Goal: Information Seeking & Learning: Learn about a topic

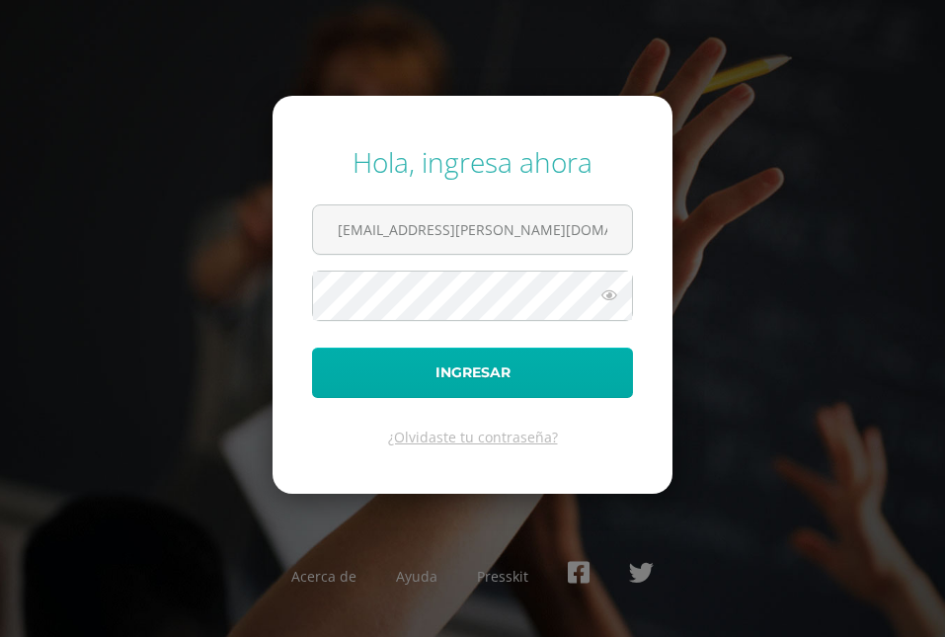
type input "[EMAIL_ADDRESS][PERSON_NAME][DOMAIN_NAME]"
click at [483, 372] on button "Ingresar" at bounding box center [472, 373] width 321 height 50
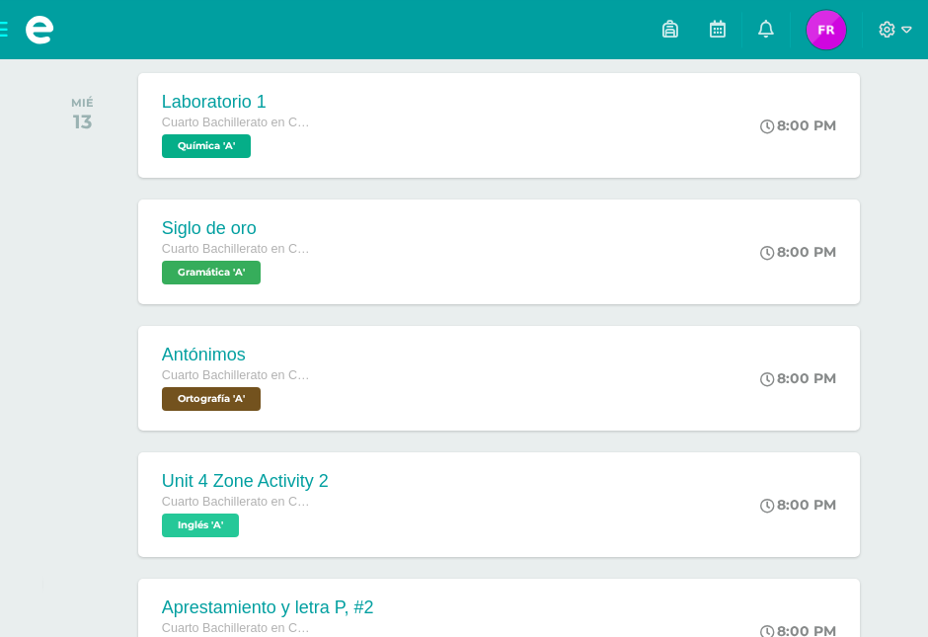
scroll to position [504, 0]
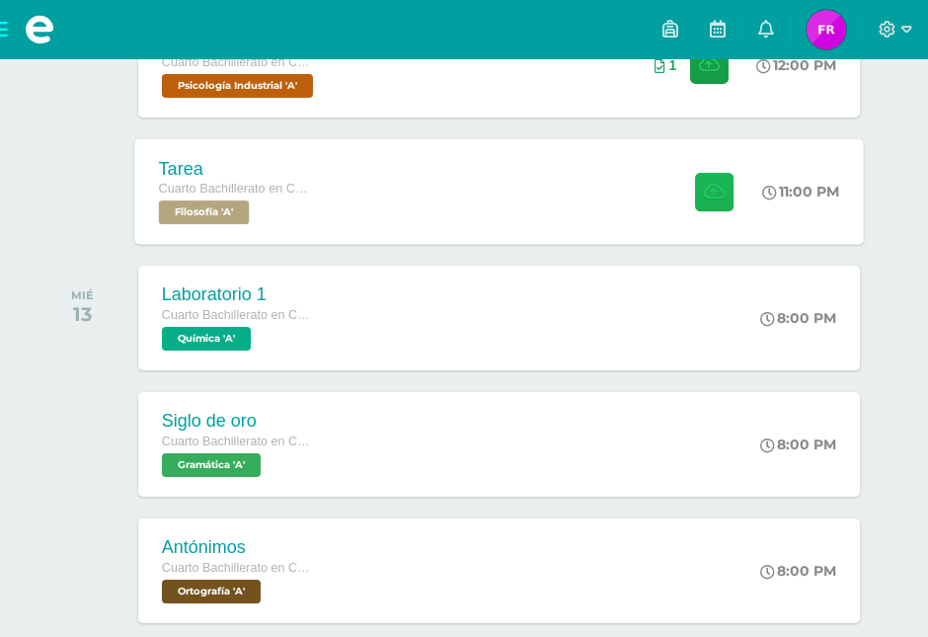
click at [728, 194] on button at bounding box center [714, 191] width 39 height 39
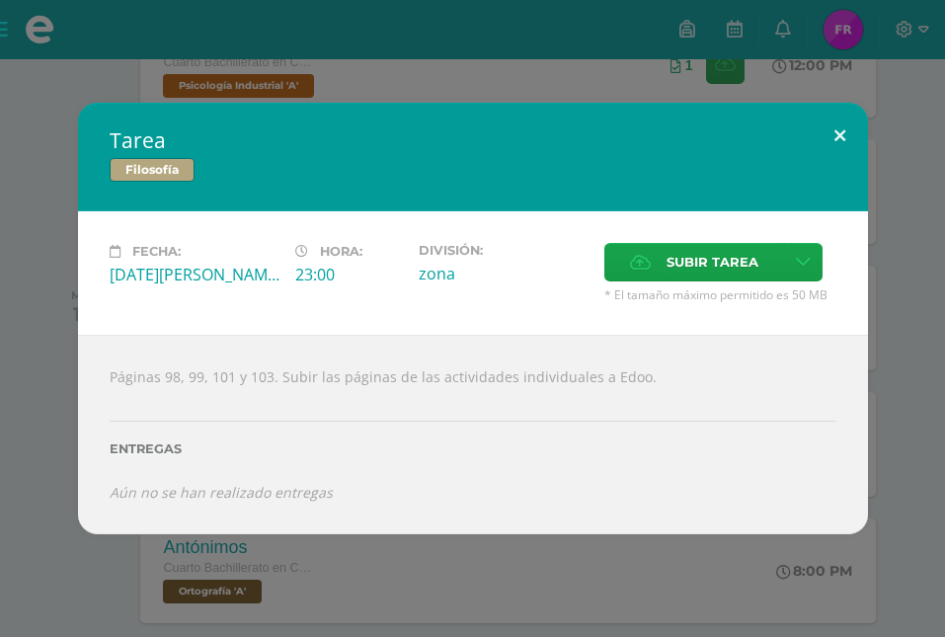
click at [828, 156] on button at bounding box center [840, 136] width 56 height 67
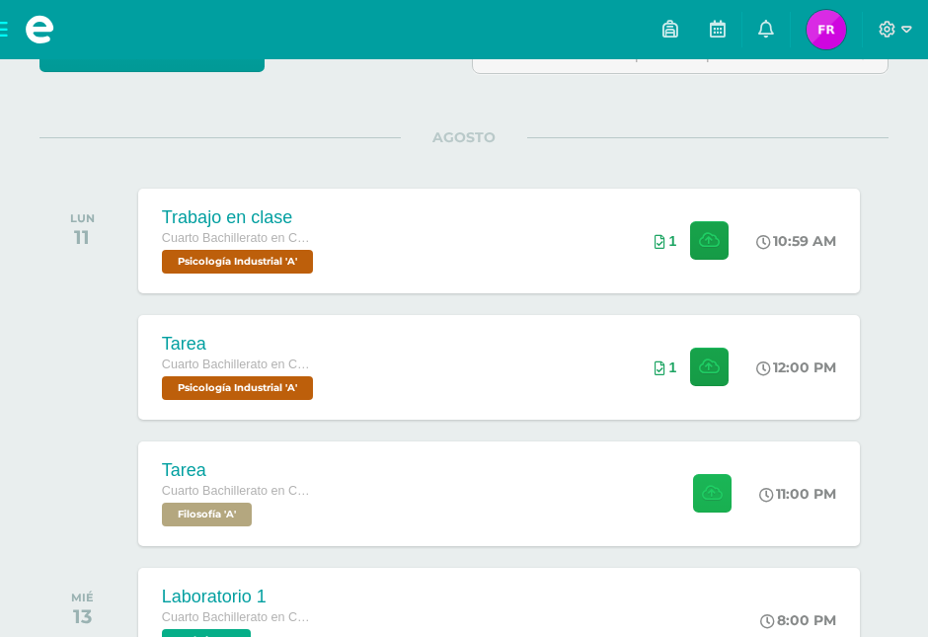
scroll to position [0, 0]
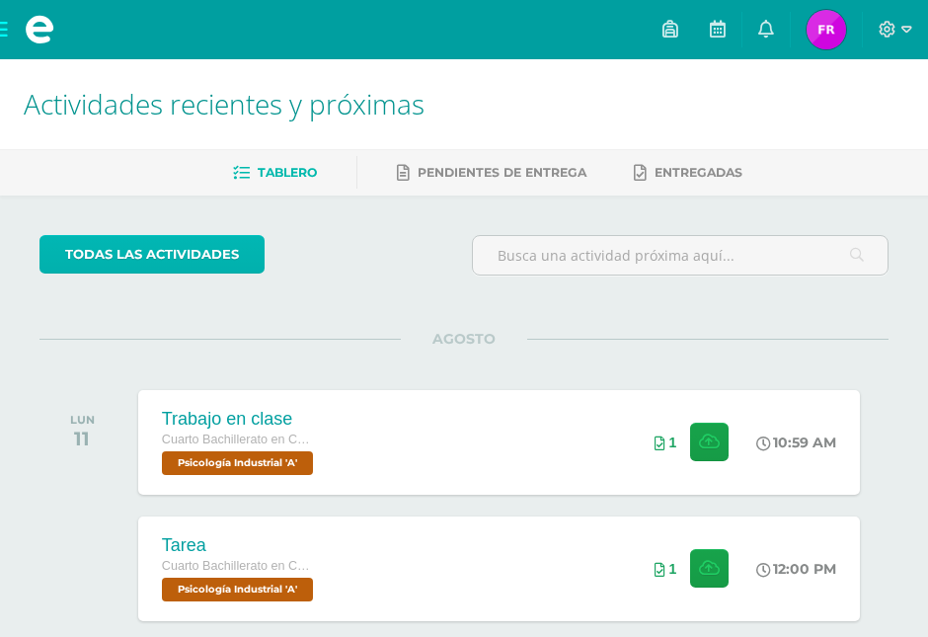
click at [174, 260] on link "todas las Actividades" at bounding box center [152, 254] width 225 height 39
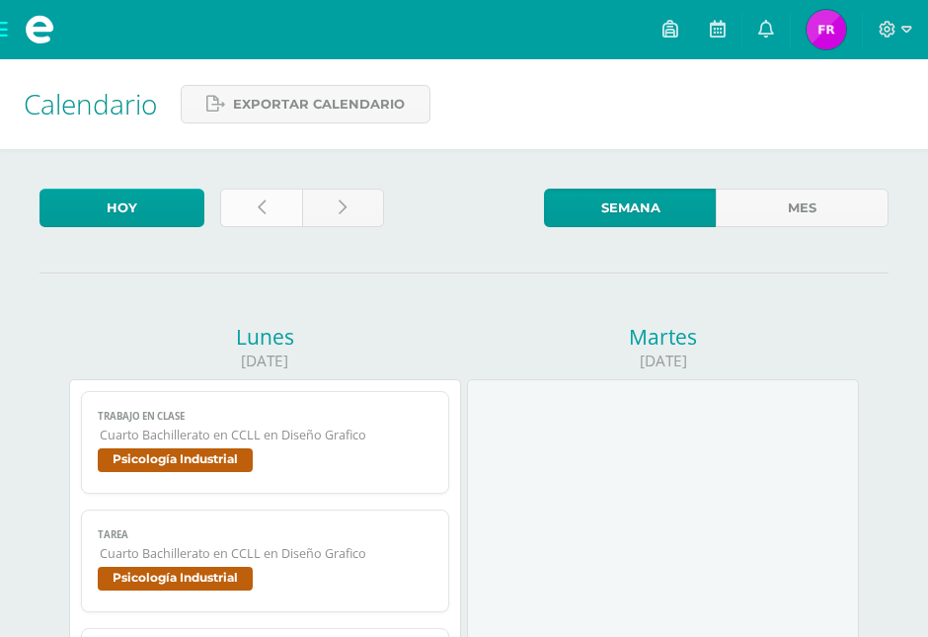
click at [263, 217] on link at bounding box center [261, 208] width 82 height 39
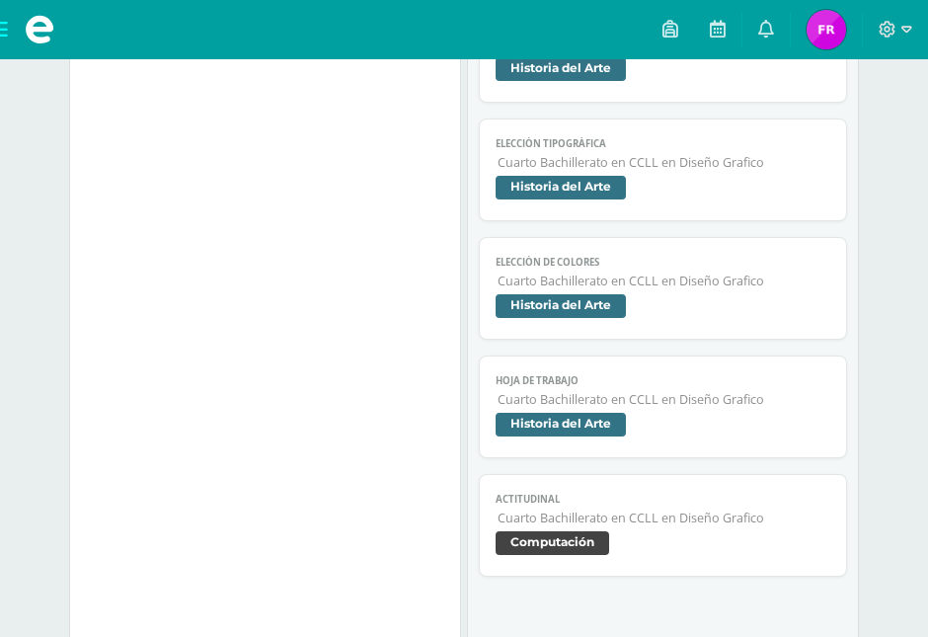
scroll to position [2015, 0]
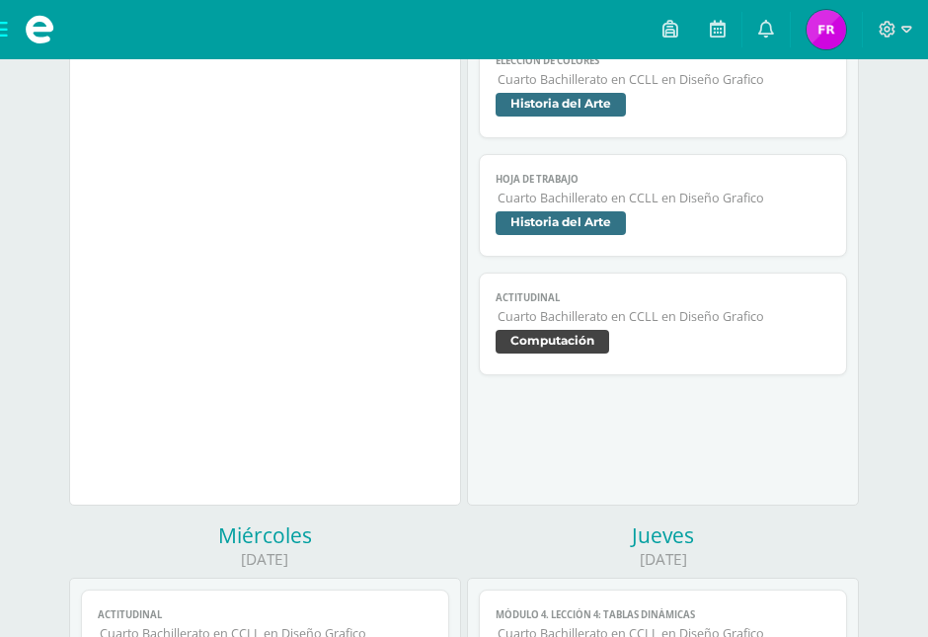
click at [683, 330] on span "Computación" at bounding box center [663, 344] width 334 height 29
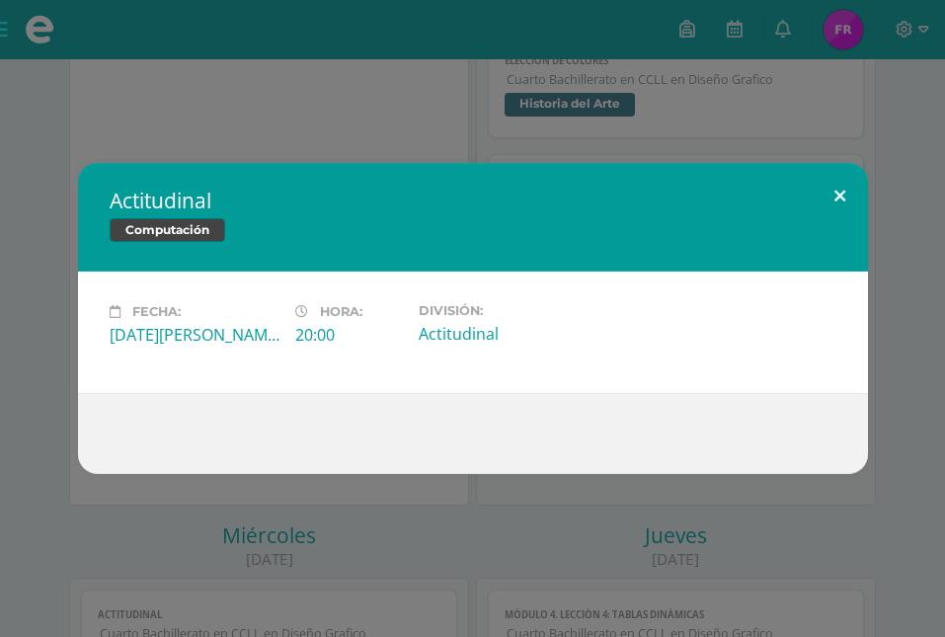
click at [840, 189] on button at bounding box center [840, 196] width 56 height 67
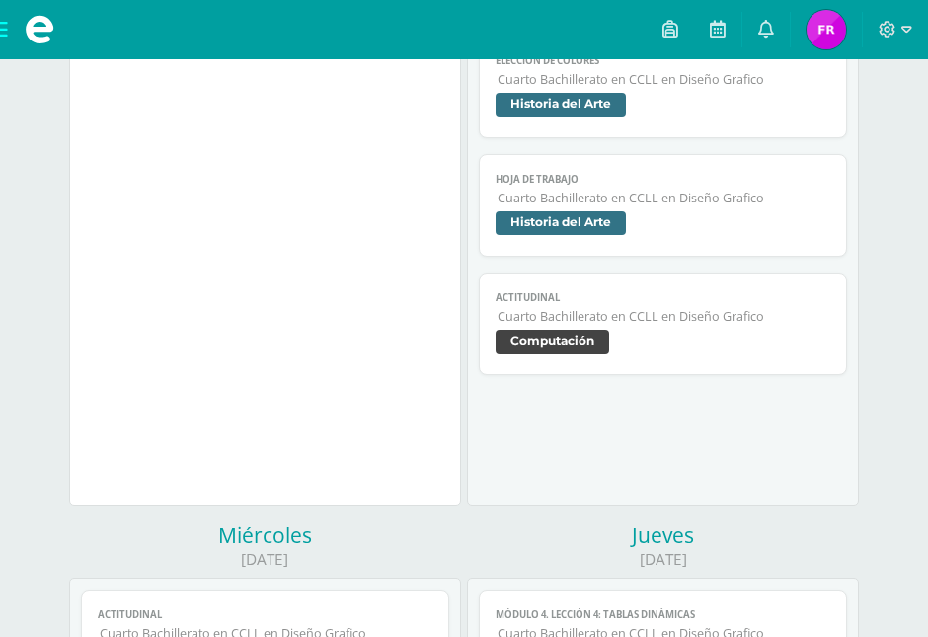
click at [678, 173] on span "Hoja de trabajo" at bounding box center [663, 179] width 334 height 13
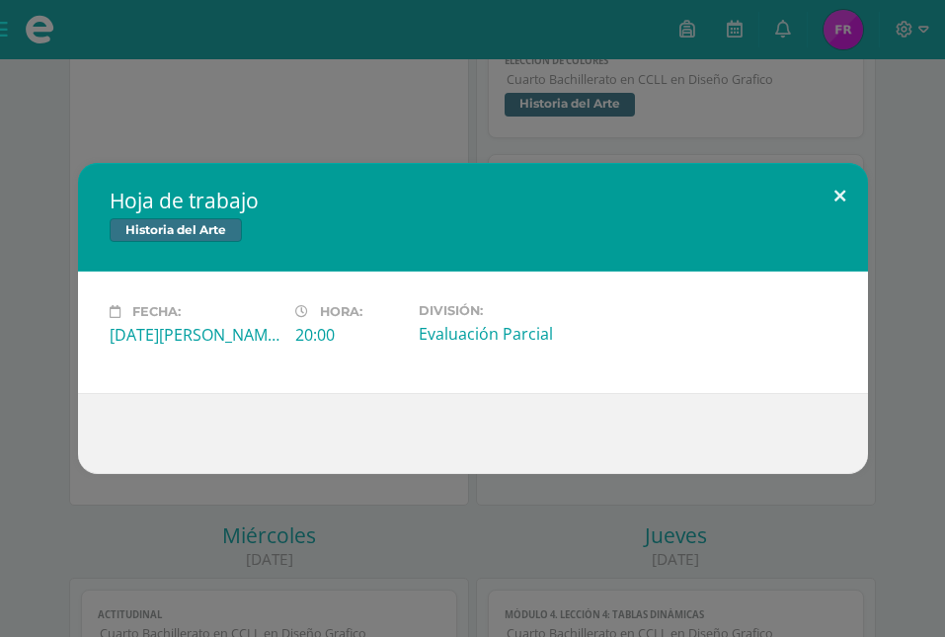
click at [837, 194] on button at bounding box center [840, 196] width 56 height 67
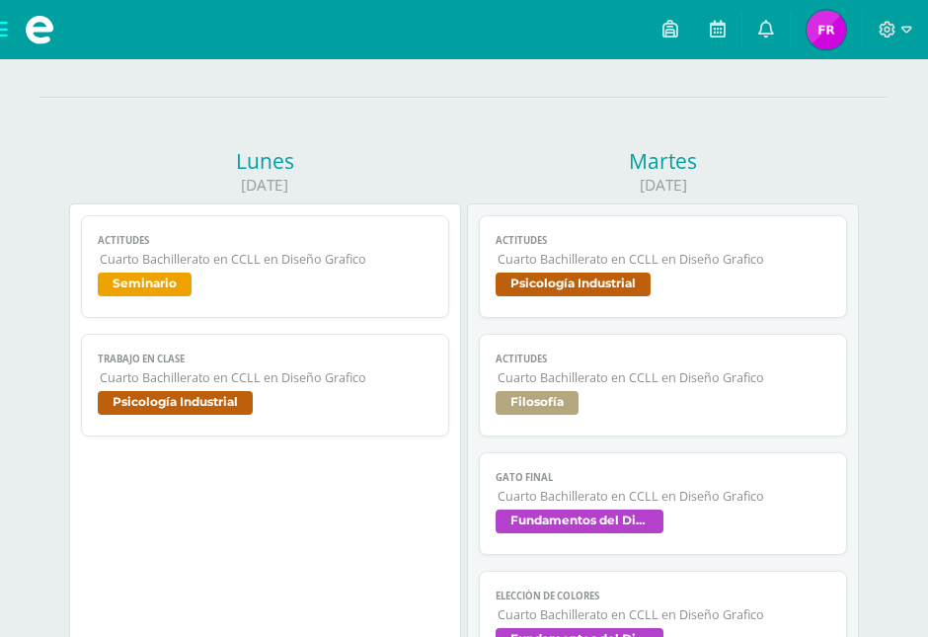
scroll to position [101, 0]
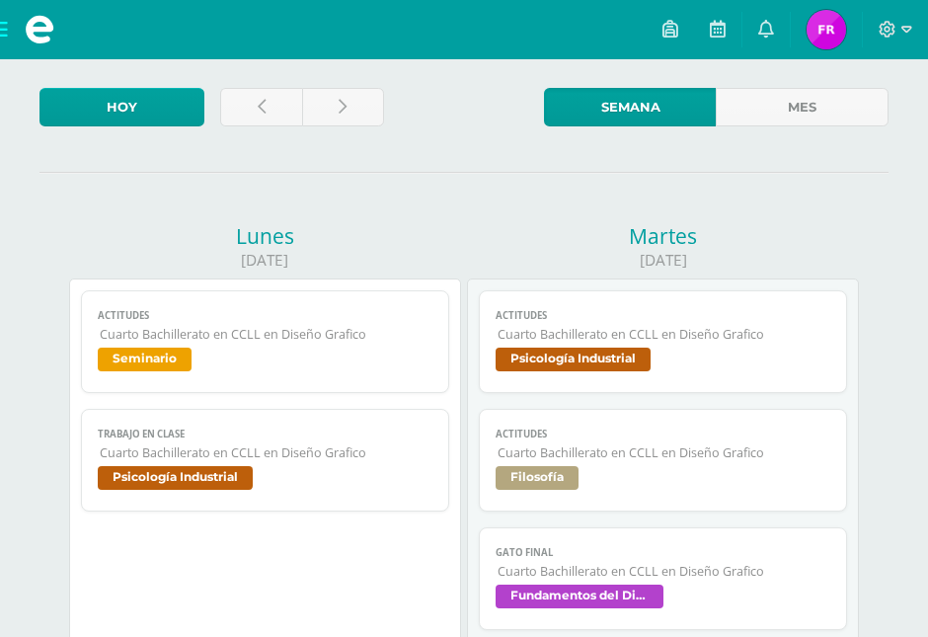
click at [525, 546] on link "Gato Final Cuarto Bachillerato en CCLL en Diseño Grafico Fundamentos del Diseño" at bounding box center [662, 578] width 367 height 103
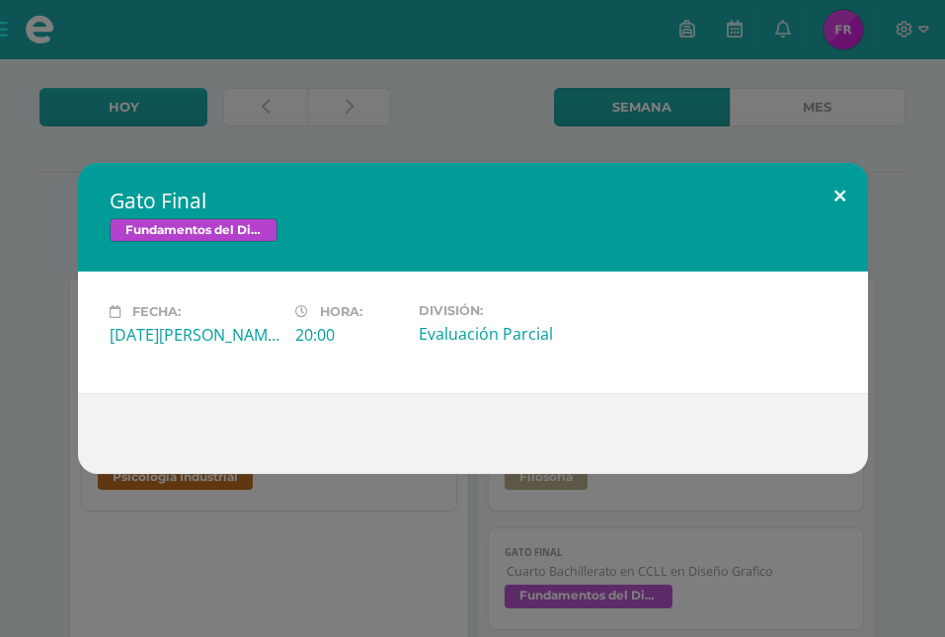
click at [834, 200] on button at bounding box center [840, 196] width 56 height 67
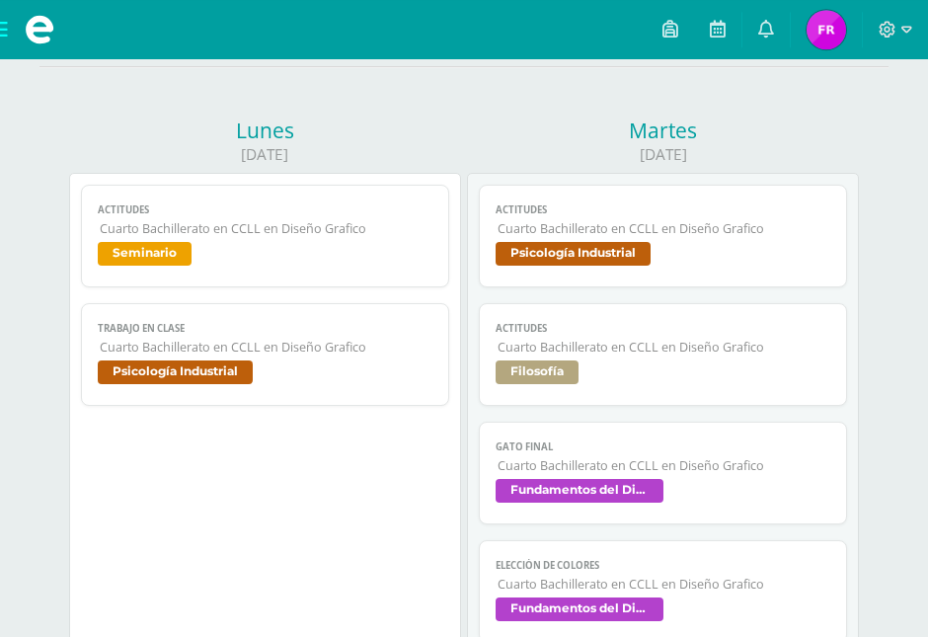
scroll to position [302, 0]
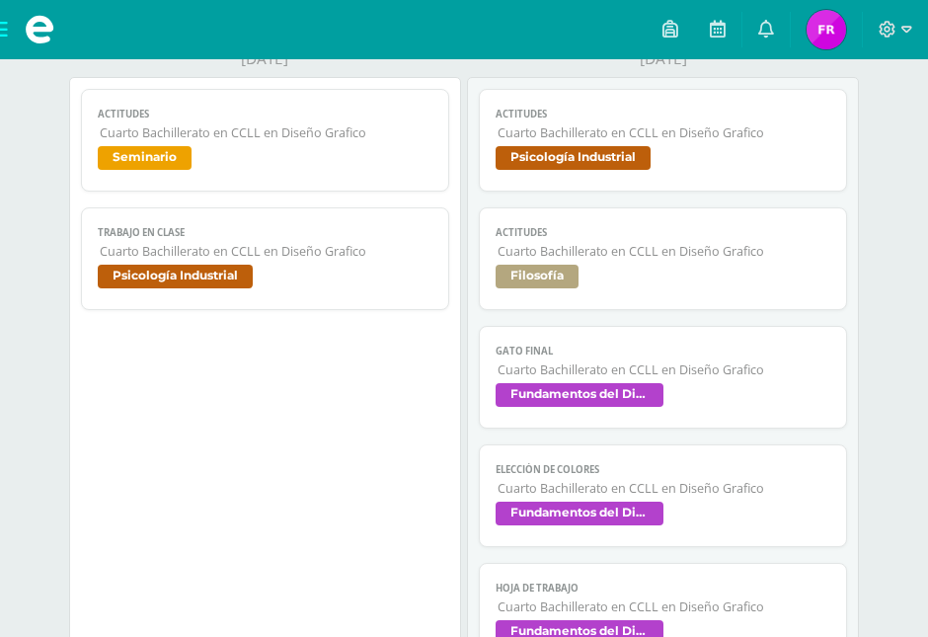
click at [701, 460] on link "Elección de colores Cuarto Bachillerato en CCLL en Diseño Grafico Fundamentos d…" at bounding box center [662, 495] width 367 height 103
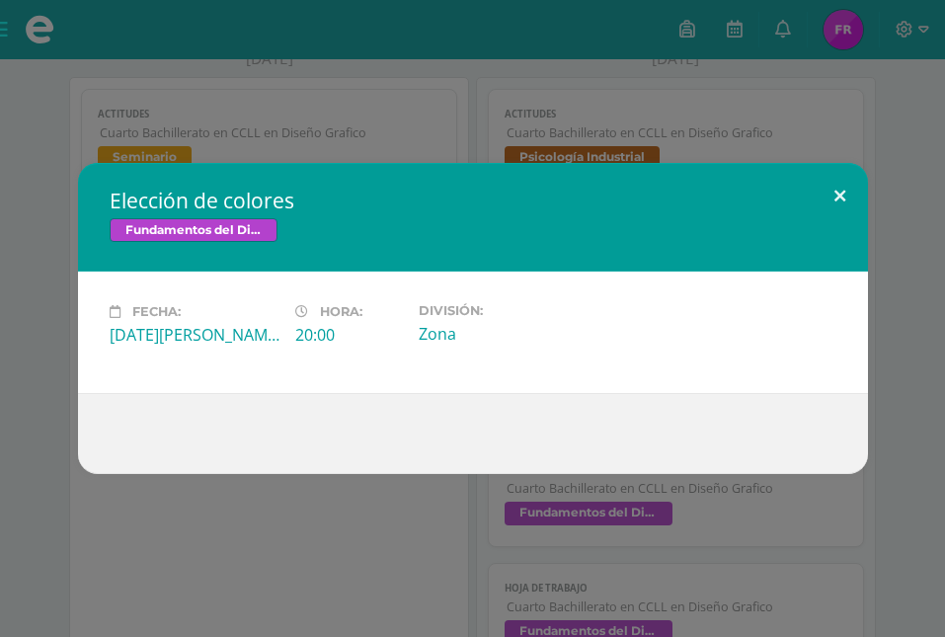
click at [839, 190] on button at bounding box center [840, 196] width 56 height 67
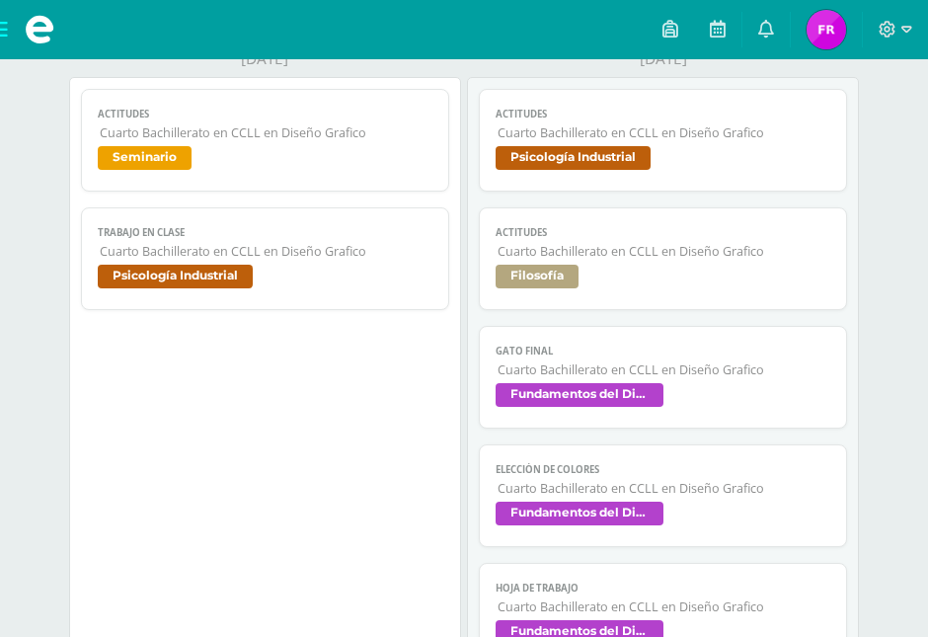
click at [689, 599] on span "Cuarto Bachillerato en CCLL en Diseño Grafico" at bounding box center [664, 607] width 332 height 17
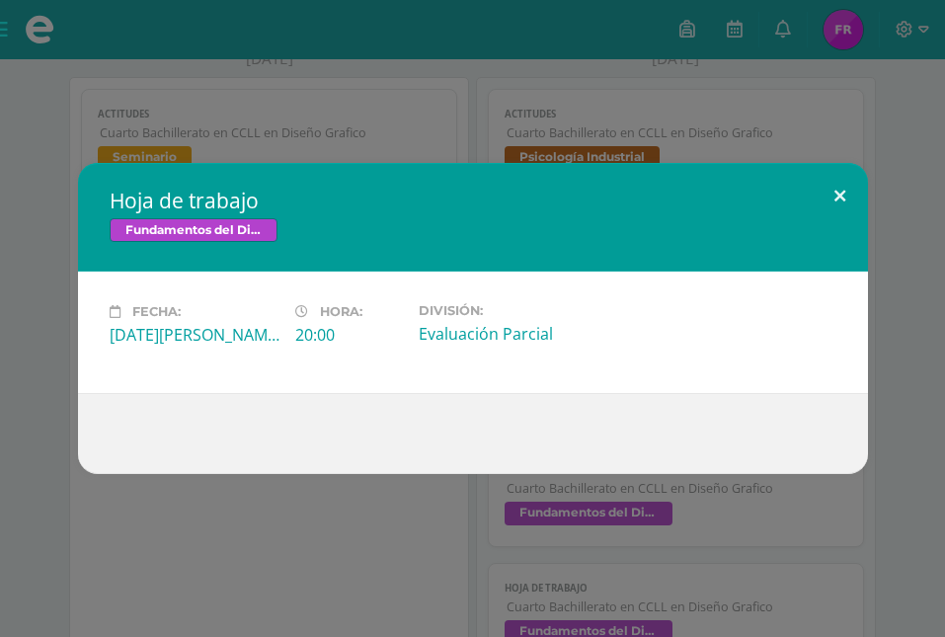
drag, startPoint x: 845, startPoint y: 195, endPoint x: 769, endPoint y: 394, distance: 213.5
click at [840, 218] on button at bounding box center [840, 196] width 56 height 67
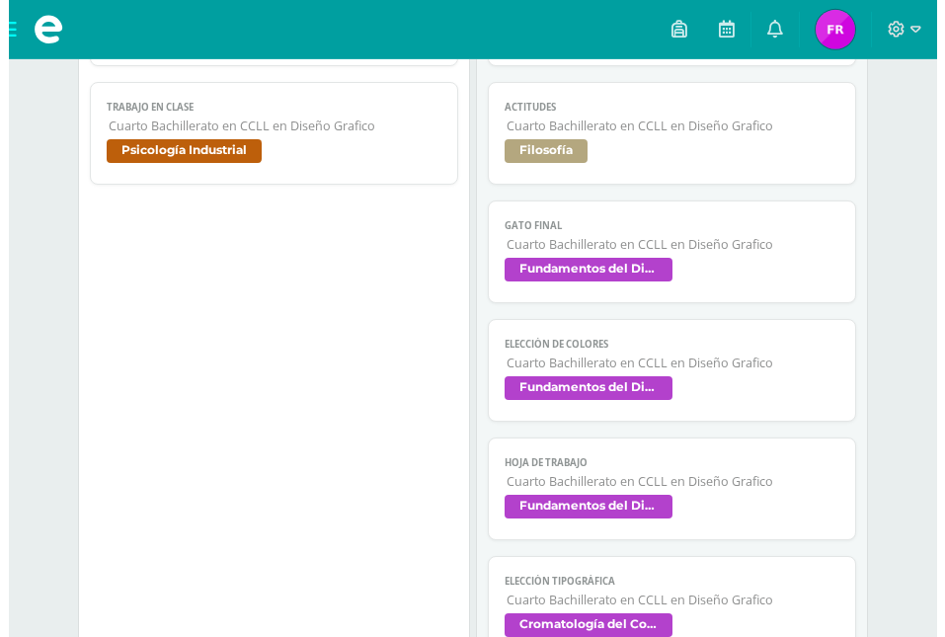
scroll to position [504, 0]
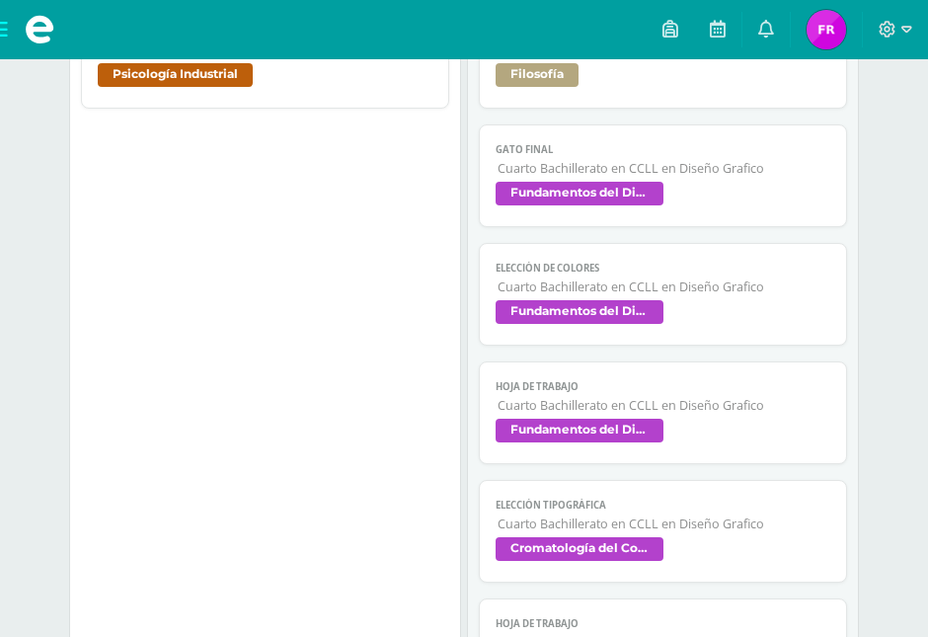
click at [636, 537] on span "Cromatología del Color" at bounding box center [580, 549] width 168 height 24
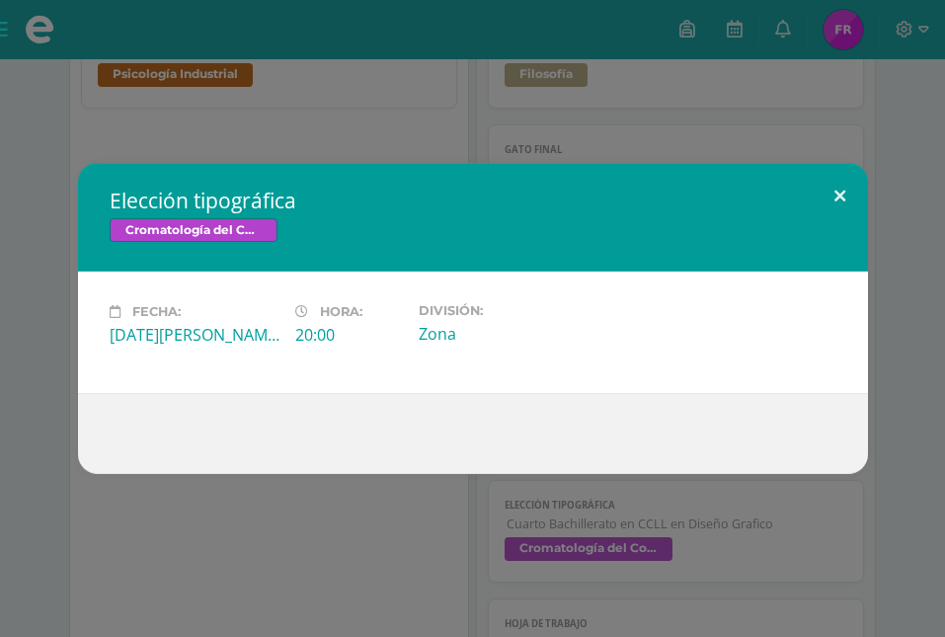
click at [842, 195] on button at bounding box center [840, 196] width 56 height 67
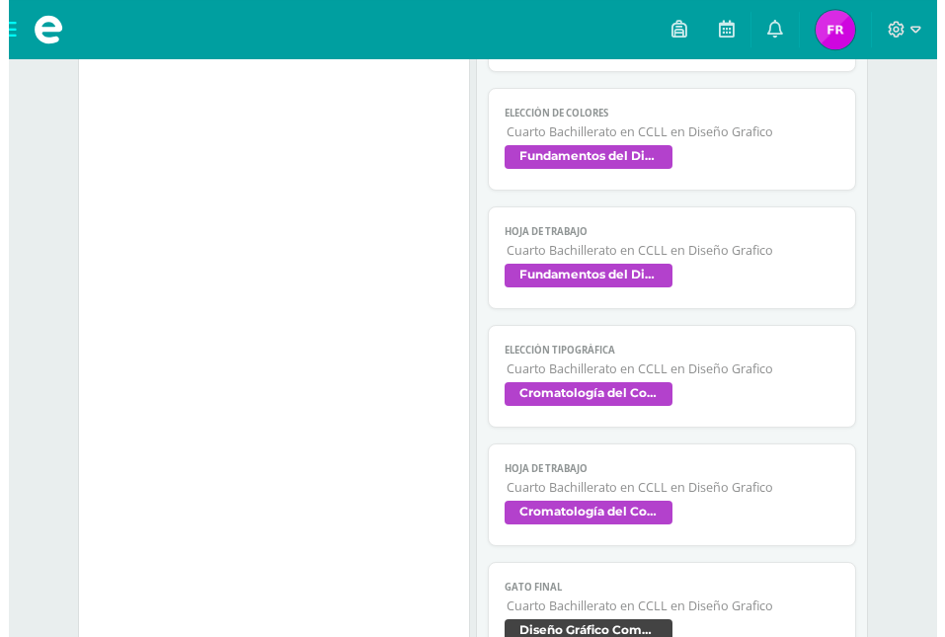
scroll to position [705, 0]
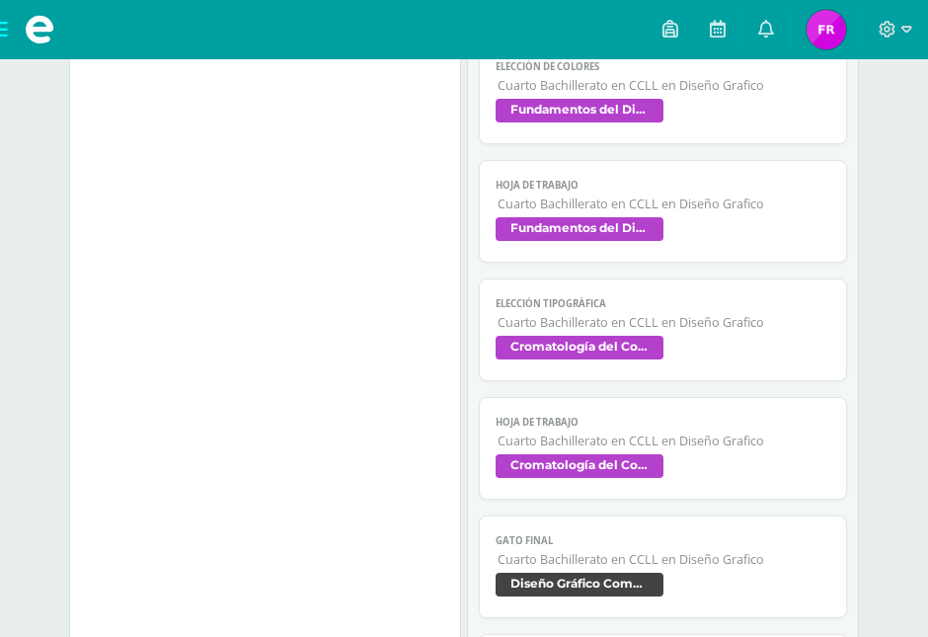
click at [647, 454] on span "Cromatología del Color" at bounding box center [663, 468] width 334 height 29
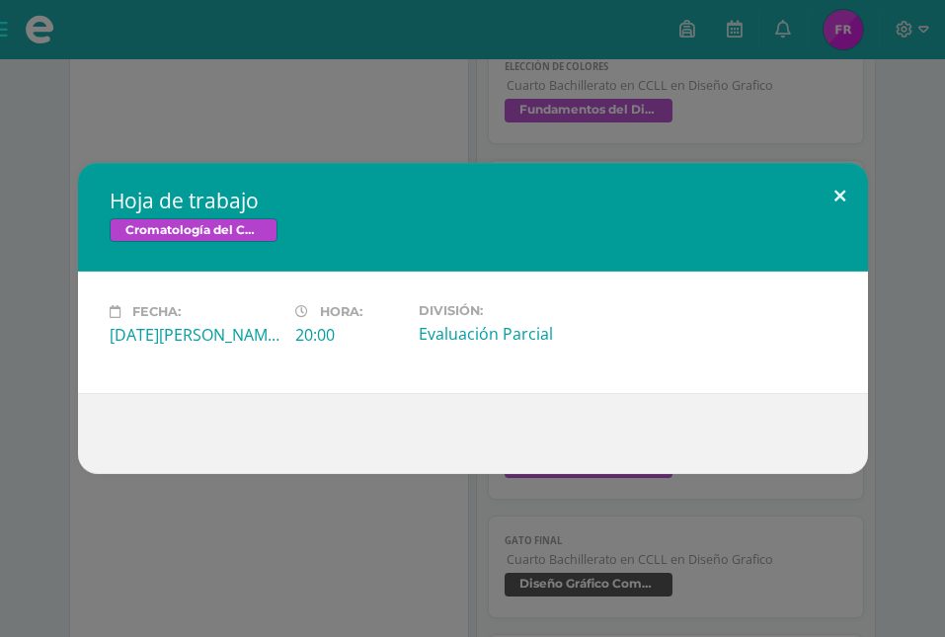
click at [835, 201] on button at bounding box center [840, 196] width 56 height 67
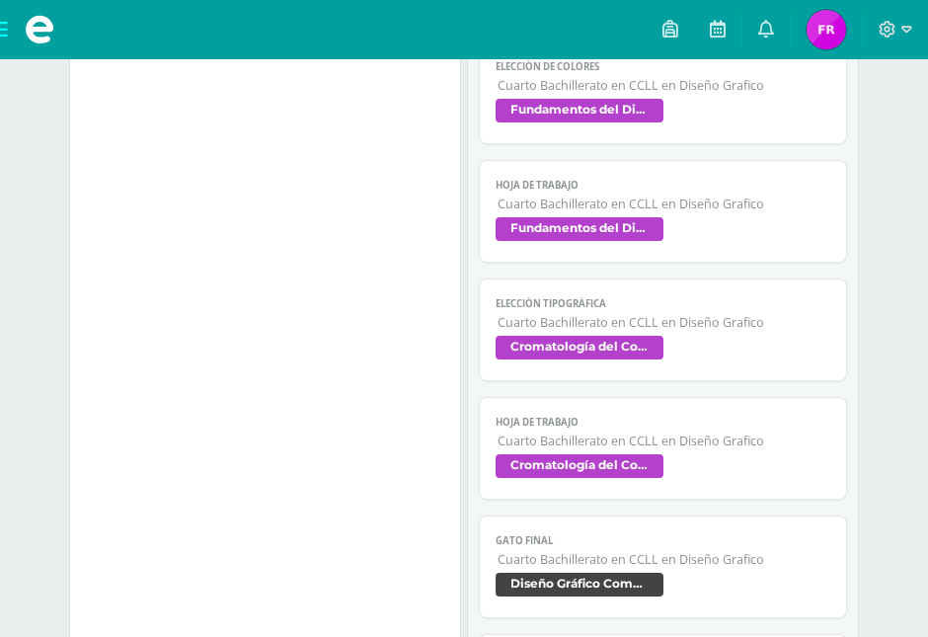
click at [649, 573] on span "Diseño Gráfico Computarizado" at bounding box center [580, 585] width 168 height 24
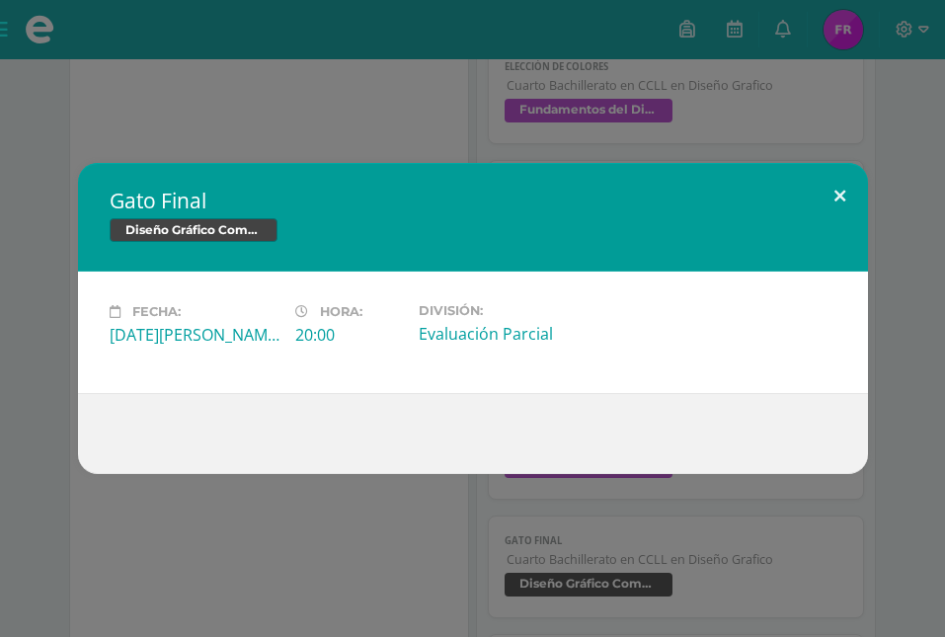
drag, startPoint x: 852, startPoint y: 193, endPoint x: 778, endPoint y: 215, distance: 77.5
click at [850, 193] on button at bounding box center [840, 196] width 56 height 67
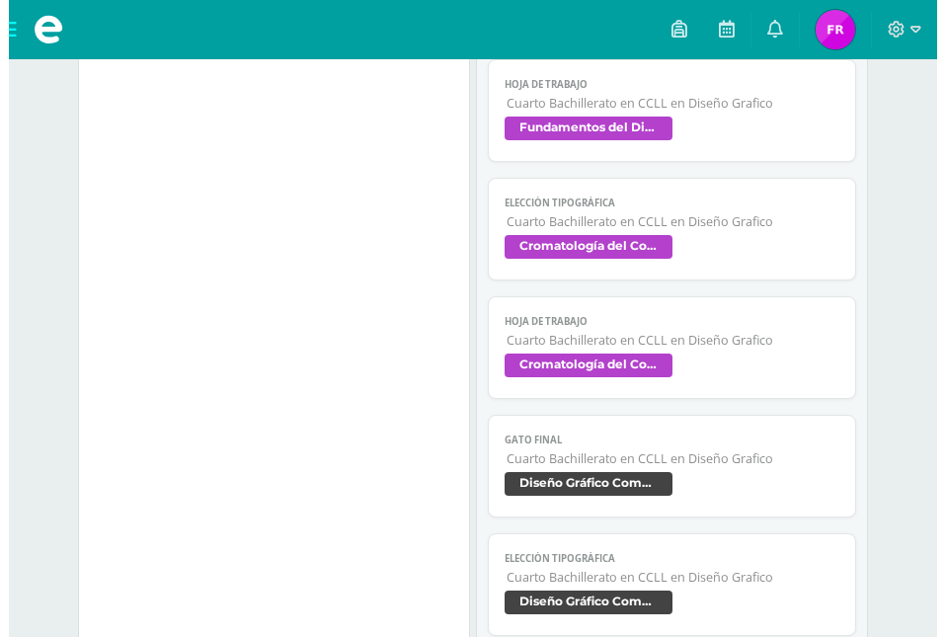
scroll to position [1007, 0]
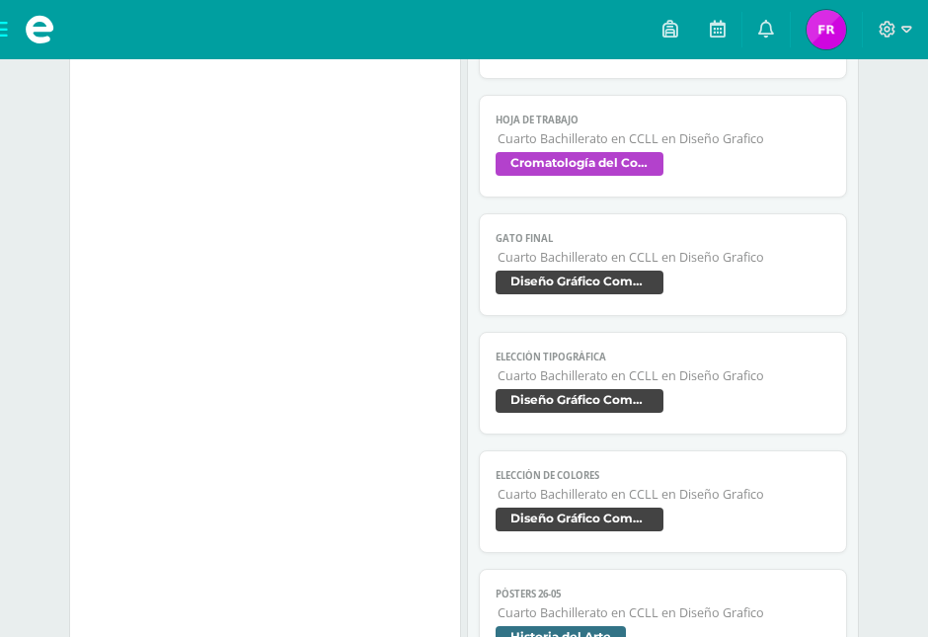
click at [643, 367] on span "Cuarto Bachillerato en CCLL en Diseño Grafico" at bounding box center [664, 375] width 332 height 17
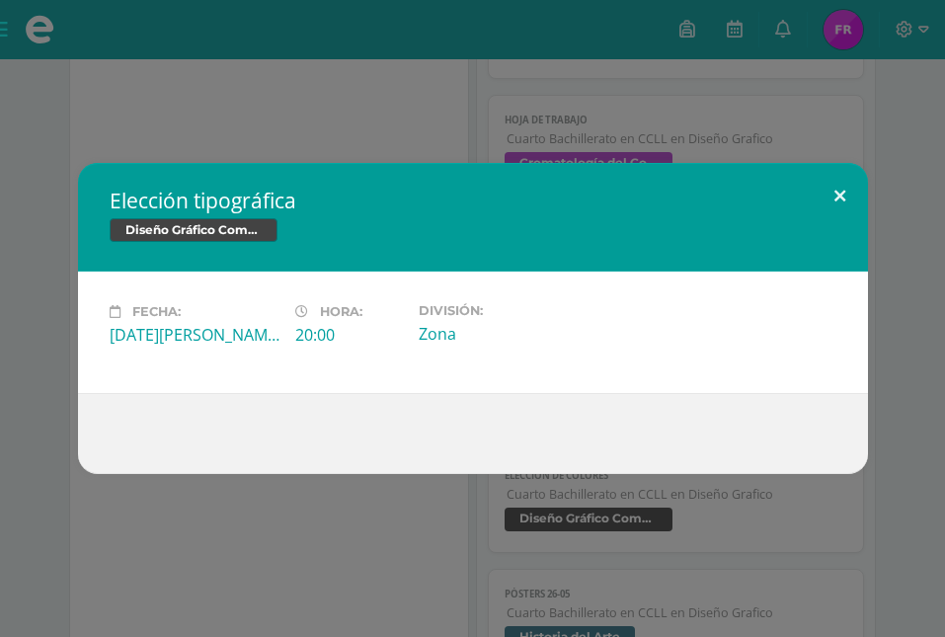
drag, startPoint x: 840, startPoint y: 186, endPoint x: 828, endPoint y: 201, distance: 20.4
click at [846, 184] on button at bounding box center [840, 196] width 56 height 67
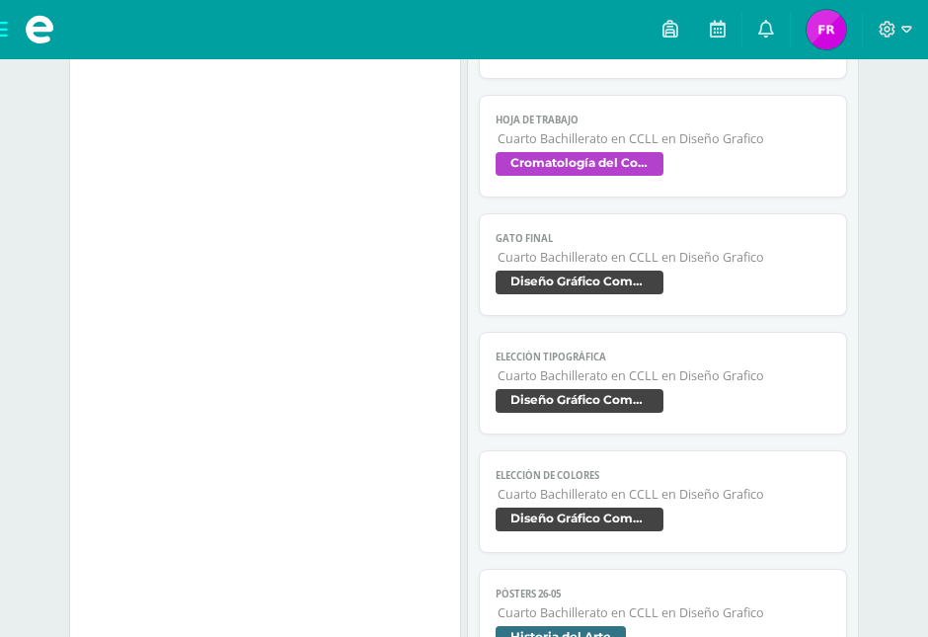
click at [704, 508] on span "Diseño Gráfico Computarizado" at bounding box center [663, 522] width 334 height 29
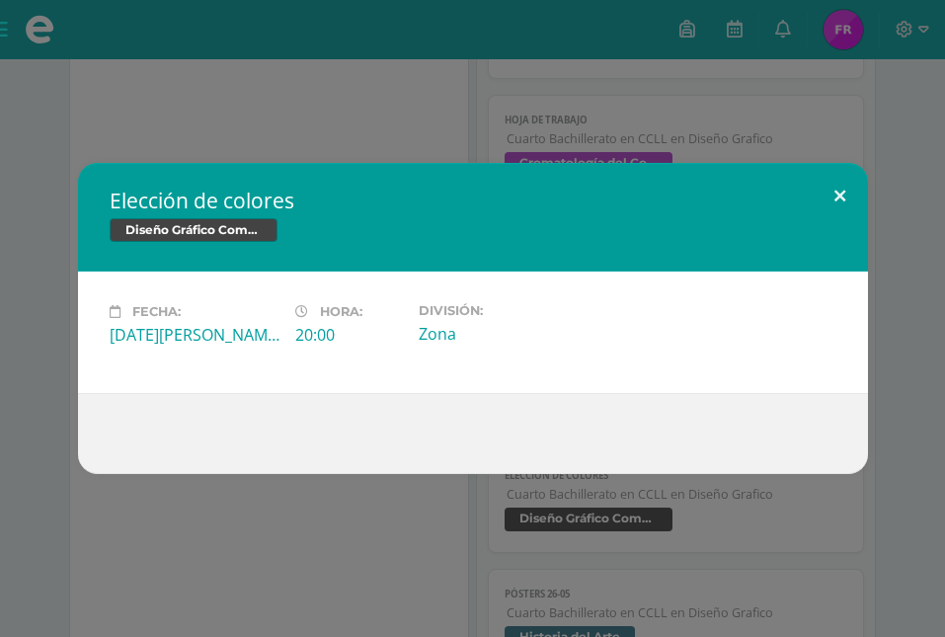
click at [838, 182] on button at bounding box center [840, 196] width 56 height 67
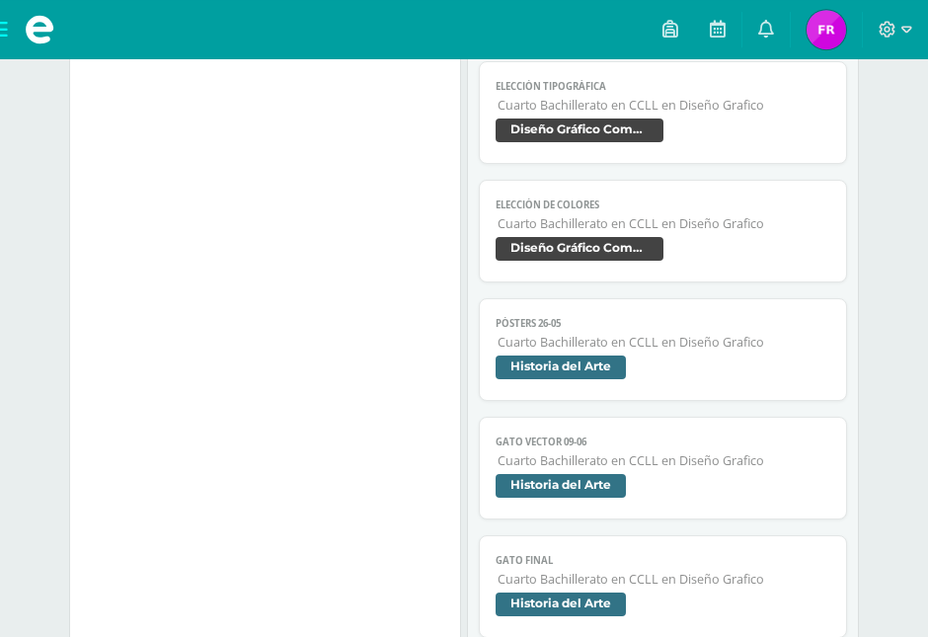
scroll to position [1310, 0]
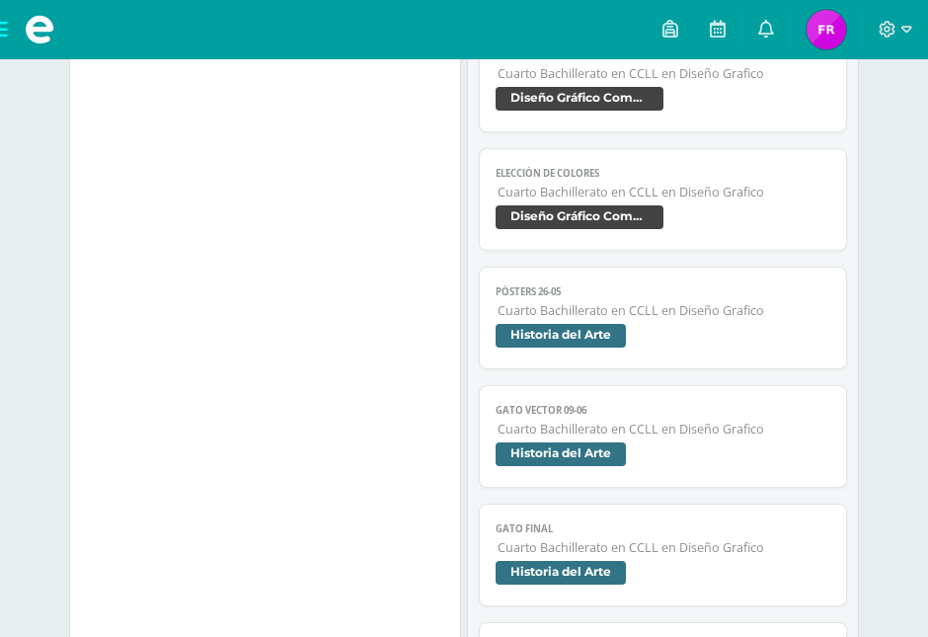
click at [669, 302] on span "Cuarto Bachillerato en CCLL en Diseño Grafico" at bounding box center [664, 310] width 332 height 17
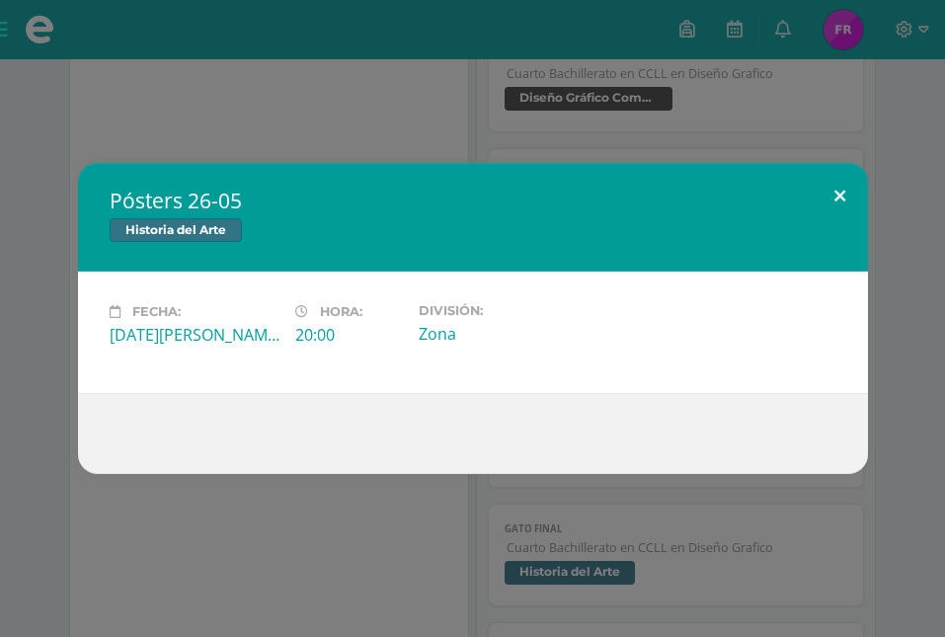
click at [835, 191] on button at bounding box center [840, 196] width 56 height 67
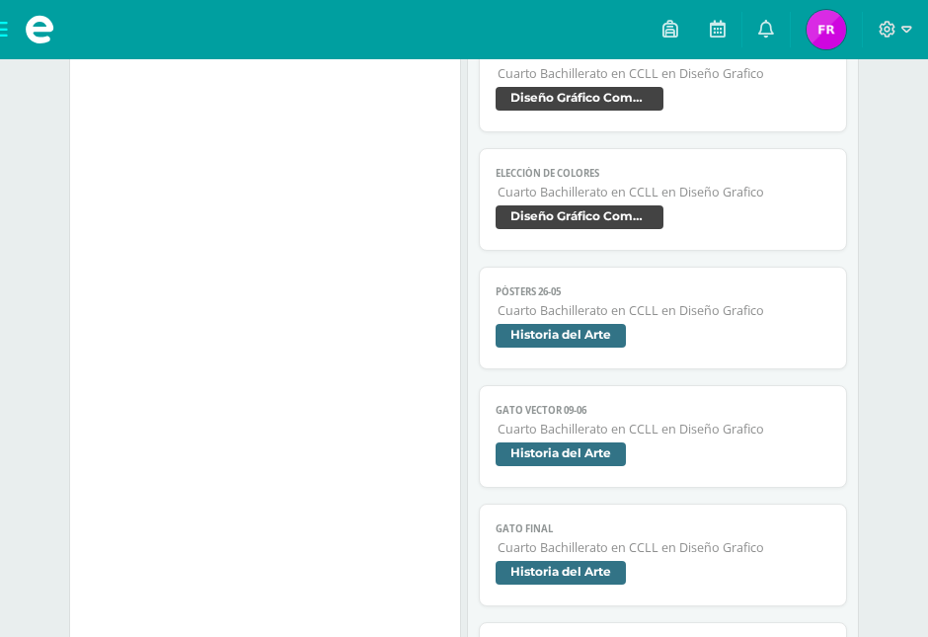
click at [640, 421] on span "Cuarto Bachillerato en CCLL en Diseño Grafico" at bounding box center [664, 429] width 332 height 17
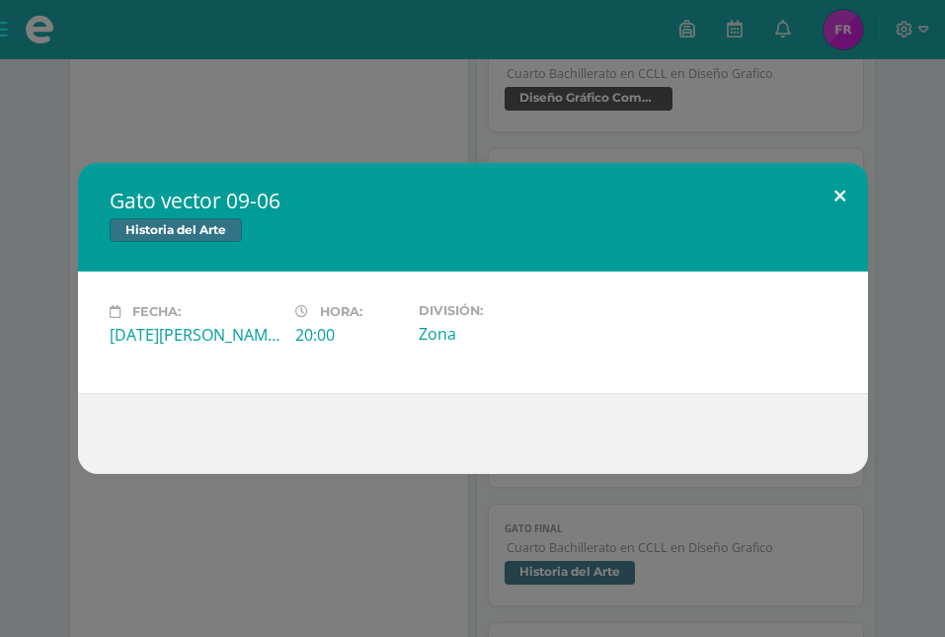
click at [840, 185] on button at bounding box center [840, 196] width 56 height 67
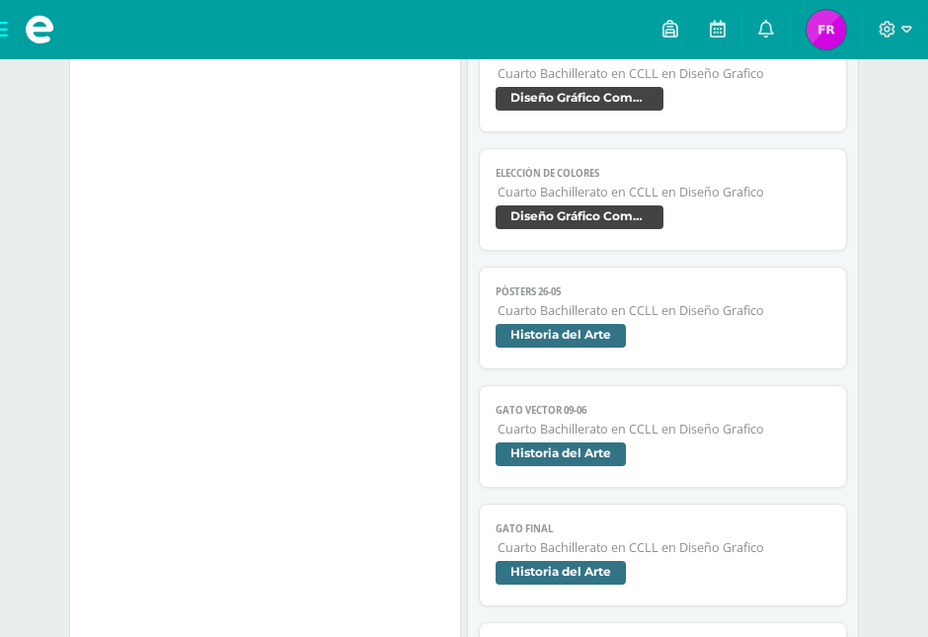
click at [595, 561] on span "Historia del Arte" at bounding box center [561, 573] width 130 height 24
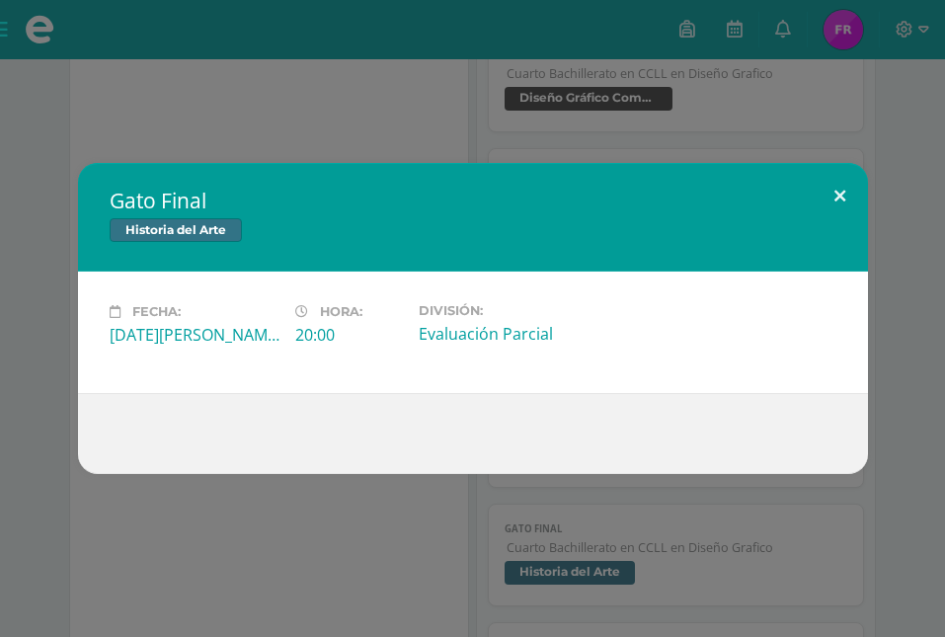
drag, startPoint x: 840, startPoint y: 196, endPoint x: 778, endPoint y: 290, distance: 112.9
click at [838, 199] on button at bounding box center [840, 196] width 56 height 67
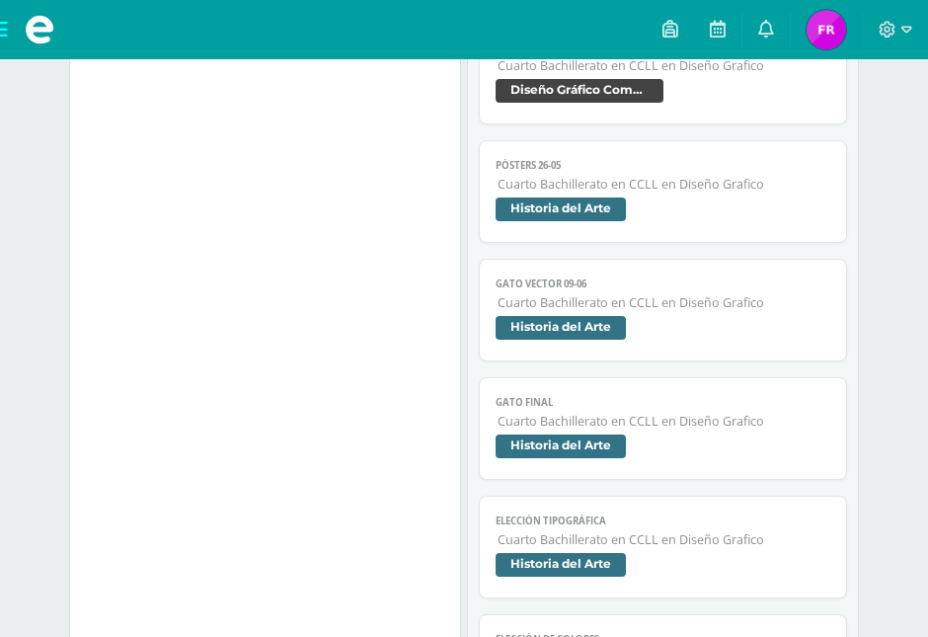
scroll to position [1511, 0]
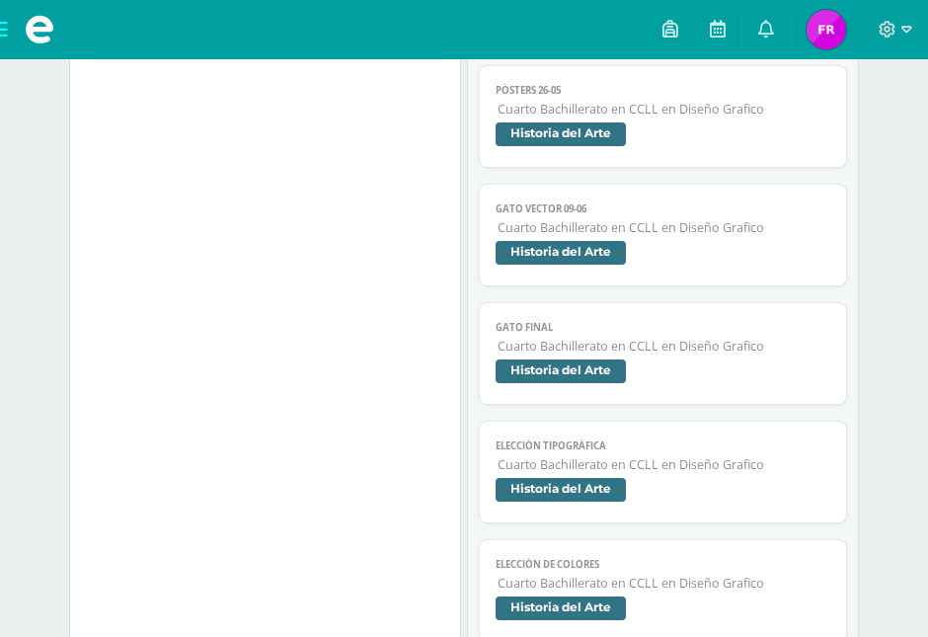
click at [569, 421] on link "Elección tipográfica Cuarto Bachillerato en CCLL en Diseño Grafico Historia del…" at bounding box center [662, 472] width 367 height 103
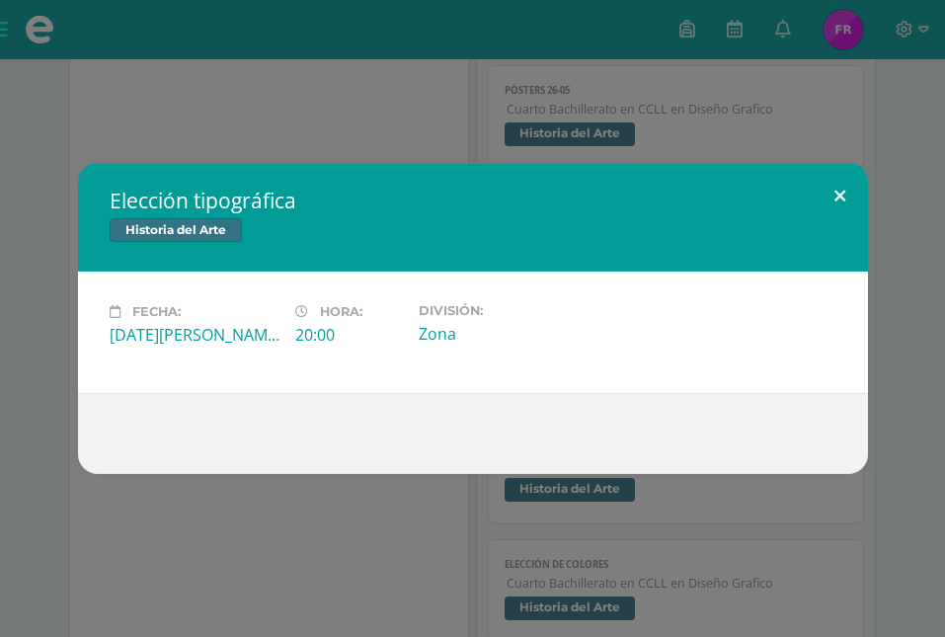
click at [847, 180] on button at bounding box center [840, 196] width 56 height 67
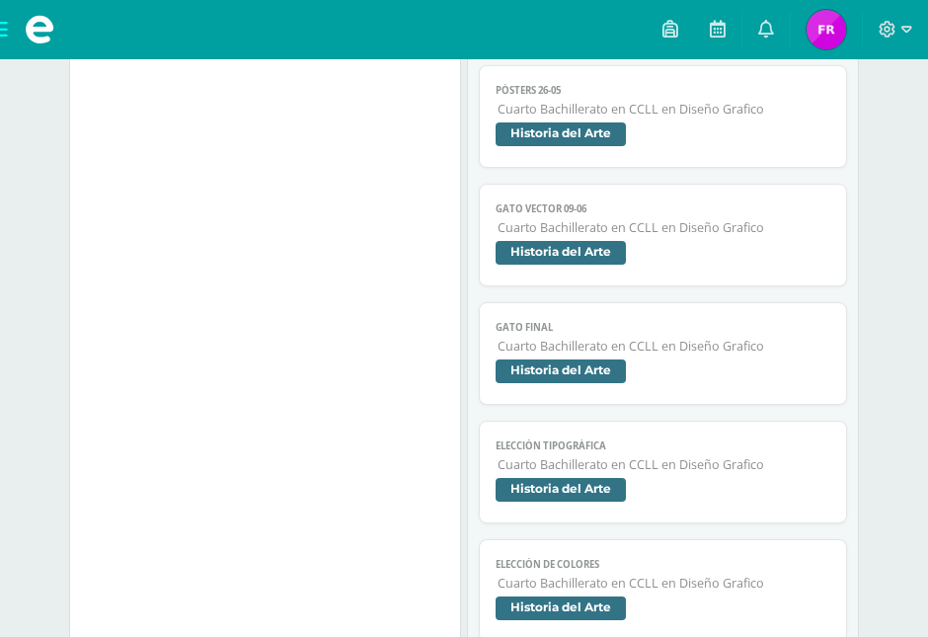
click at [646, 338] on span "Cuarto Bachillerato en CCLL en Diseño Grafico" at bounding box center [664, 346] width 332 height 17
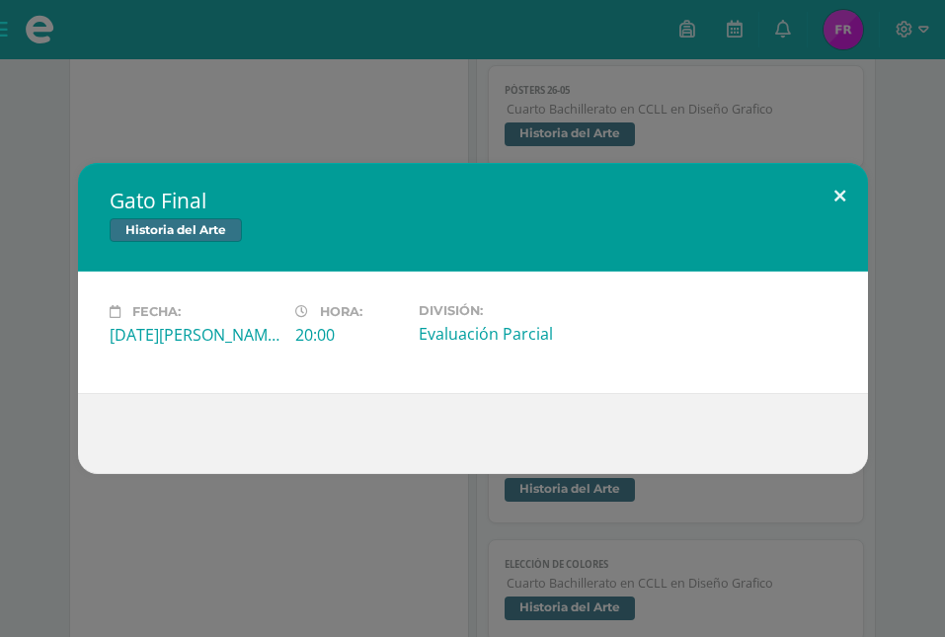
click at [849, 178] on button at bounding box center [840, 196] width 56 height 67
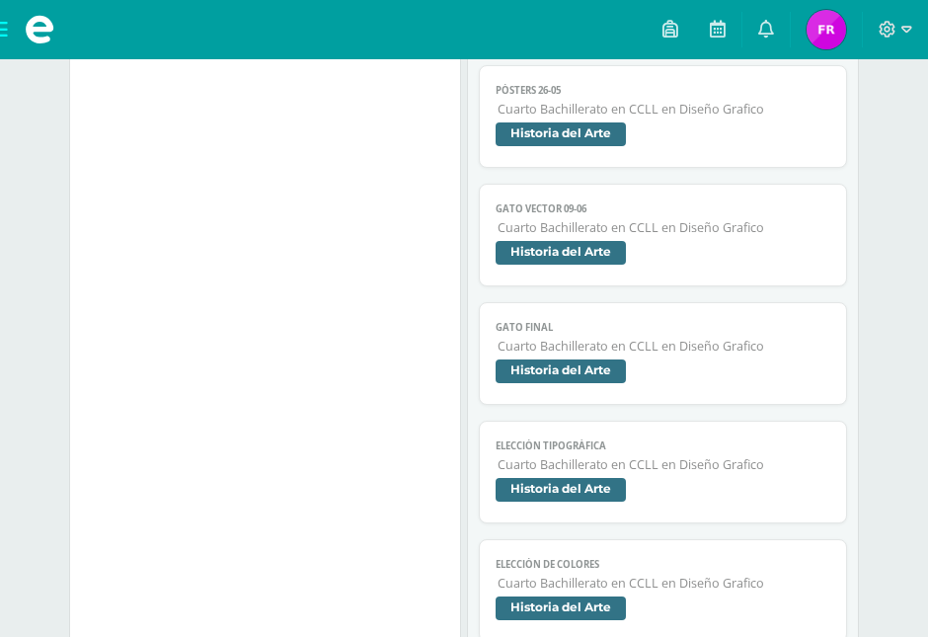
click at [756, 241] on span "Historia del Arte" at bounding box center [663, 255] width 334 height 29
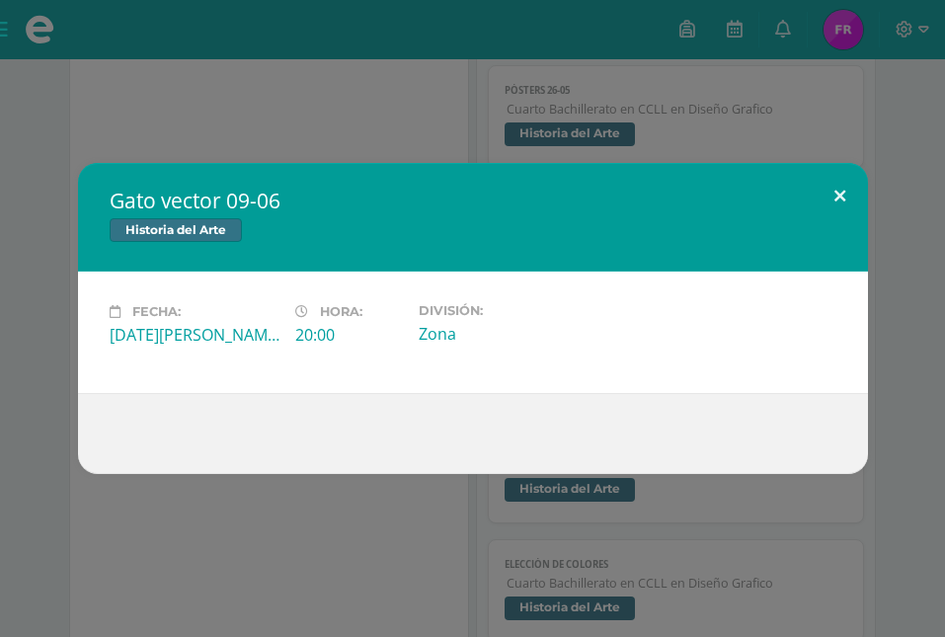
drag, startPoint x: 838, startPoint y: 196, endPoint x: 780, endPoint y: 418, distance: 229.5
click at [828, 217] on button at bounding box center [840, 196] width 56 height 67
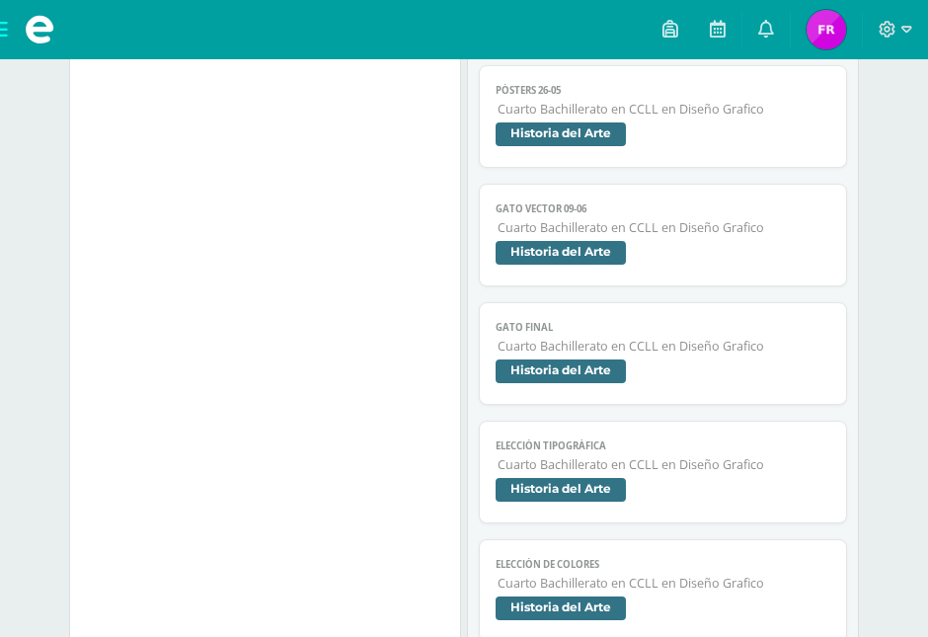
click at [709, 590] on link "Elección de colores Cuarto Bachillerato en CCLL en Diseño Grafico Historia del …" at bounding box center [662, 590] width 367 height 103
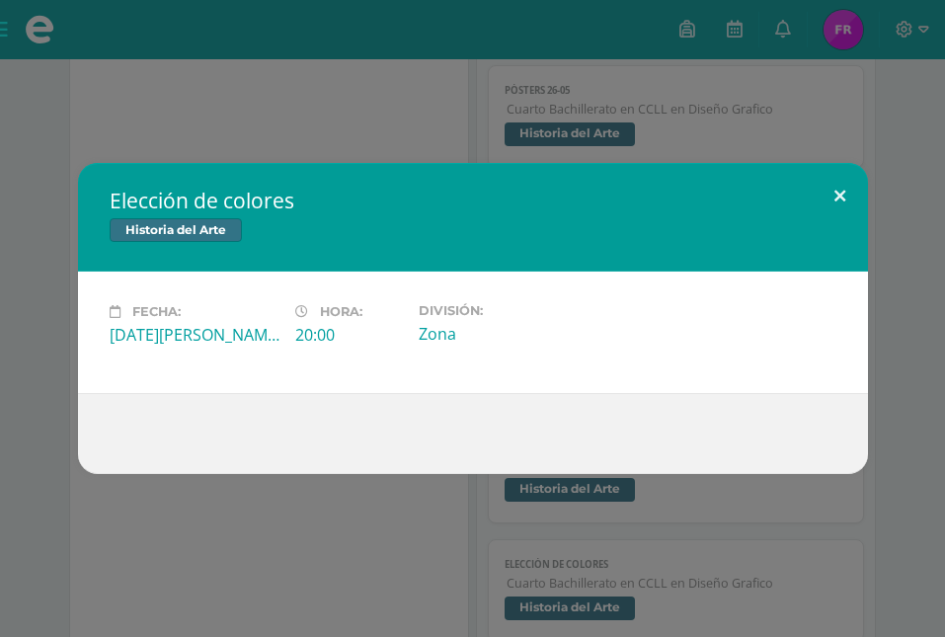
click at [826, 192] on button at bounding box center [840, 196] width 56 height 67
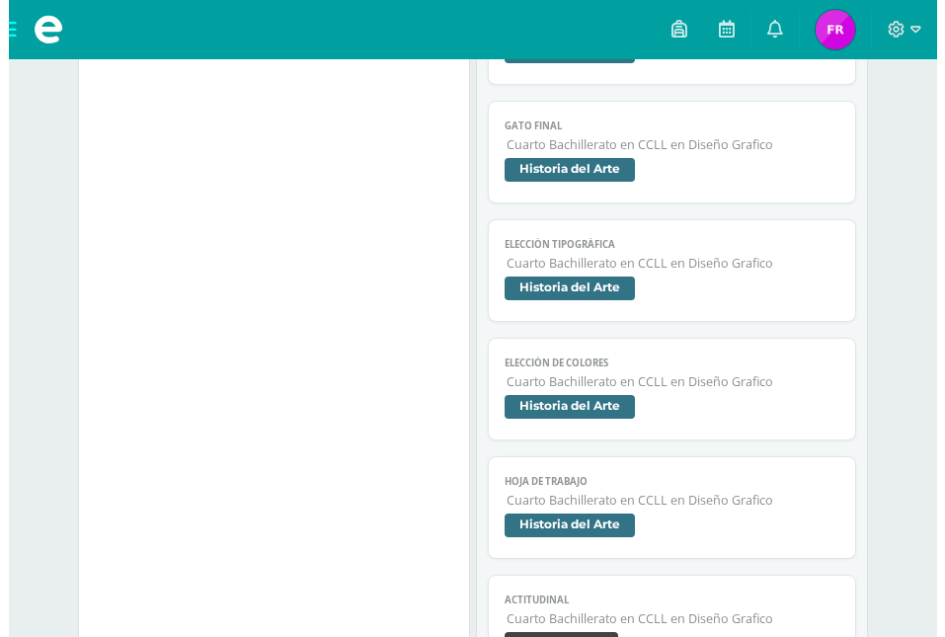
scroll to position [1813, 0]
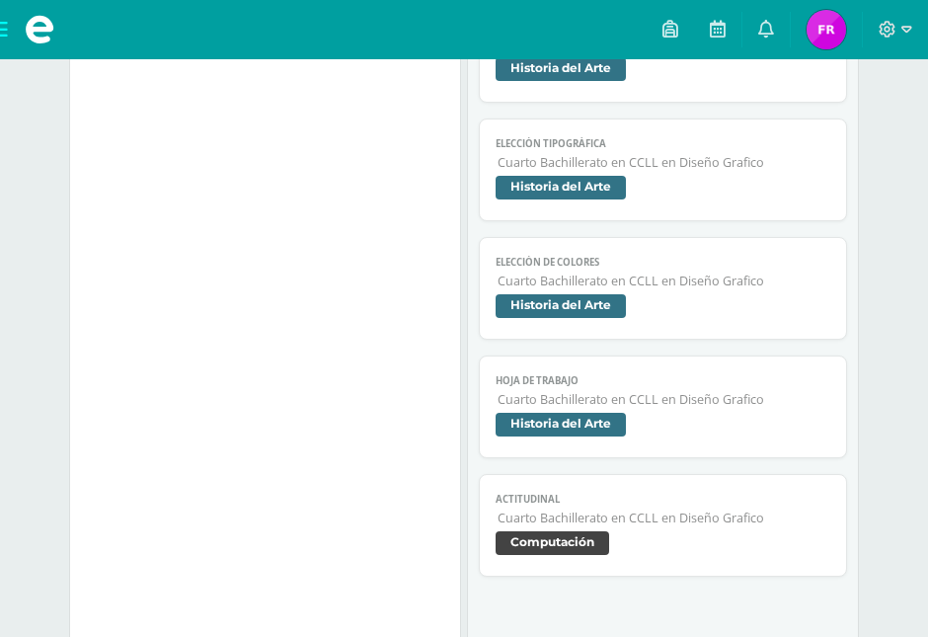
click at [642, 413] on span "Historia del Arte" at bounding box center [663, 427] width 334 height 29
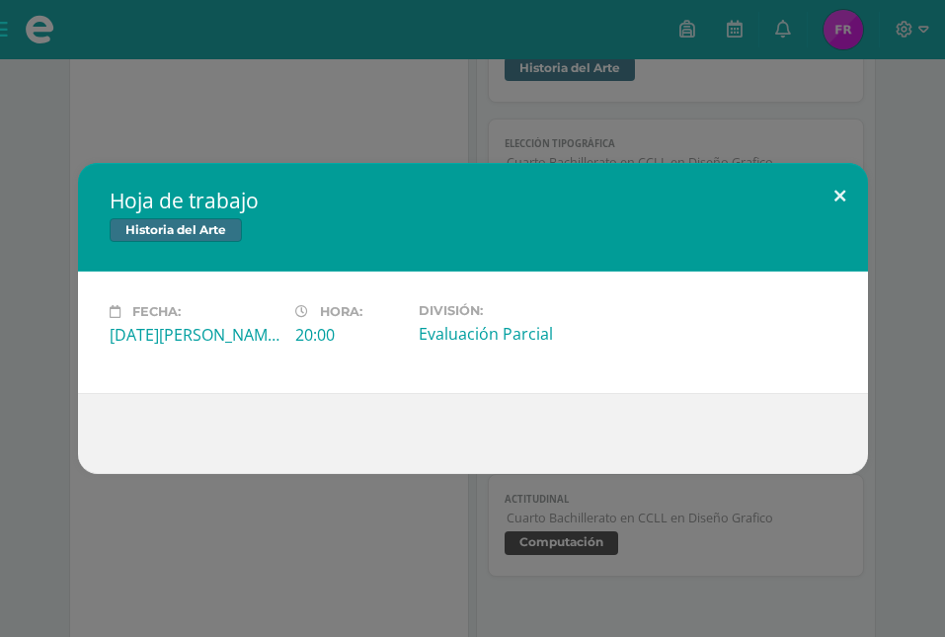
click at [853, 186] on button at bounding box center [840, 196] width 56 height 67
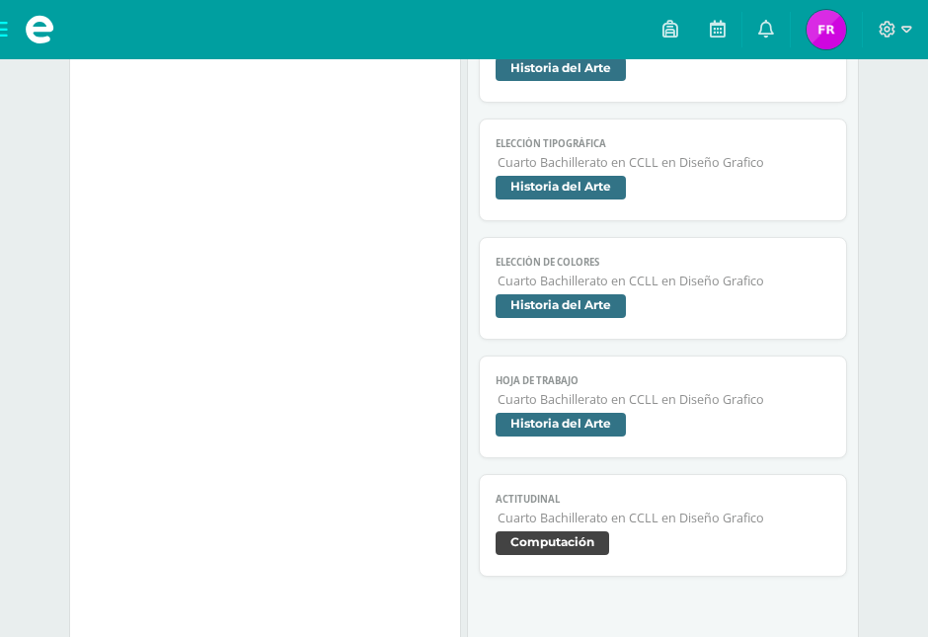
click at [679, 531] on span "Computación" at bounding box center [663, 545] width 334 height 29
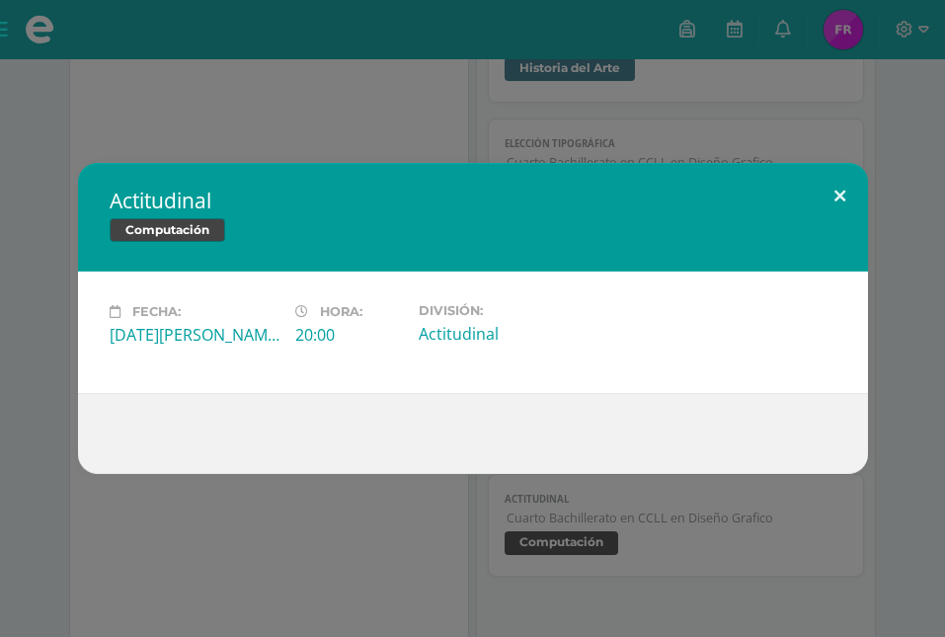
click at [830, 200] on button at bounding box center [840, 196] width 56 height 67
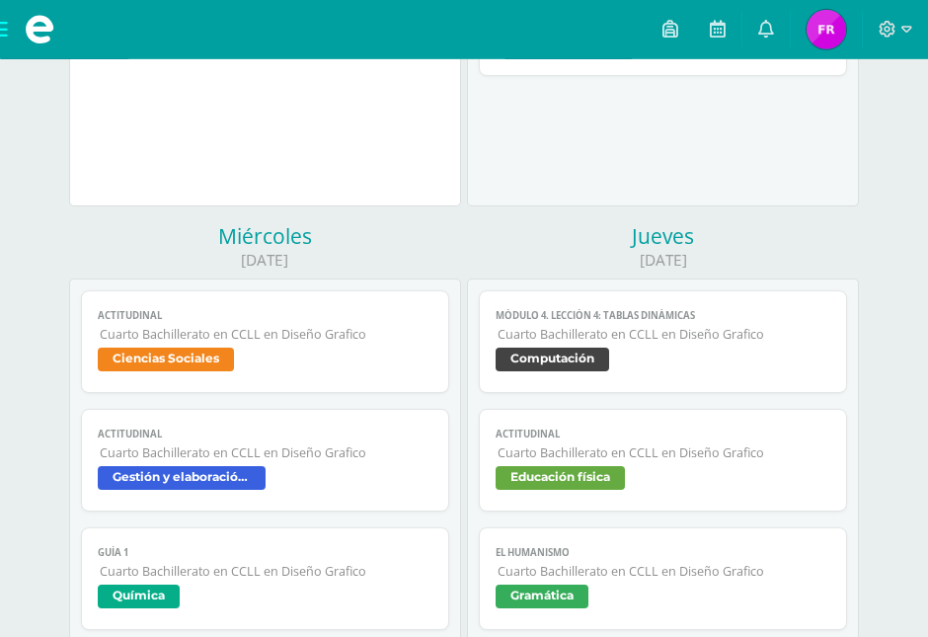
scroll to position [2317, 0]
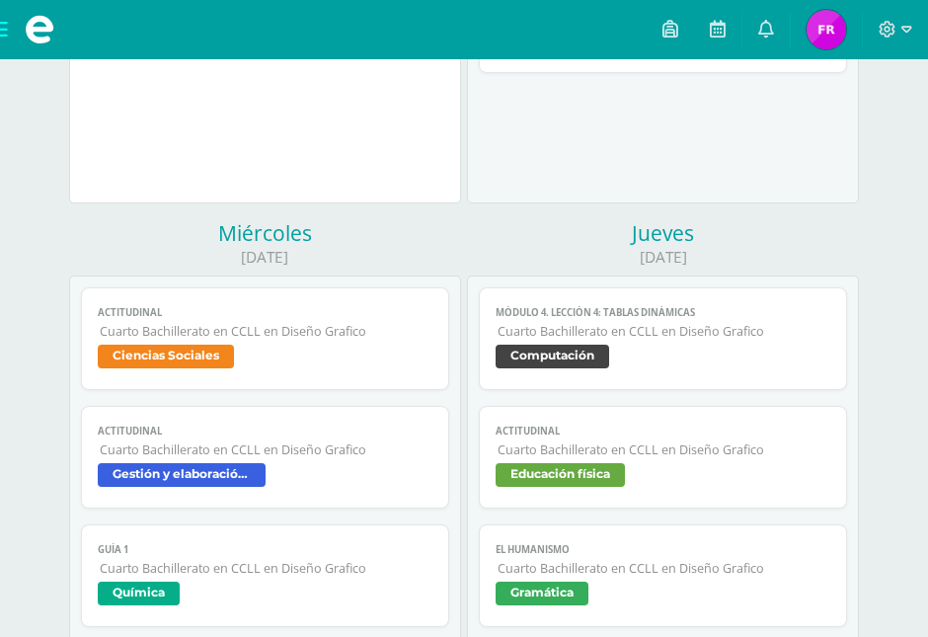
click at [623, 344] on link "Módulo 4. Lección 4: Tablas Dinámicas Cuarto Bachillerato en CCLL en Diseño Gra…" at bounding box center [662, 338] width 367 height 103
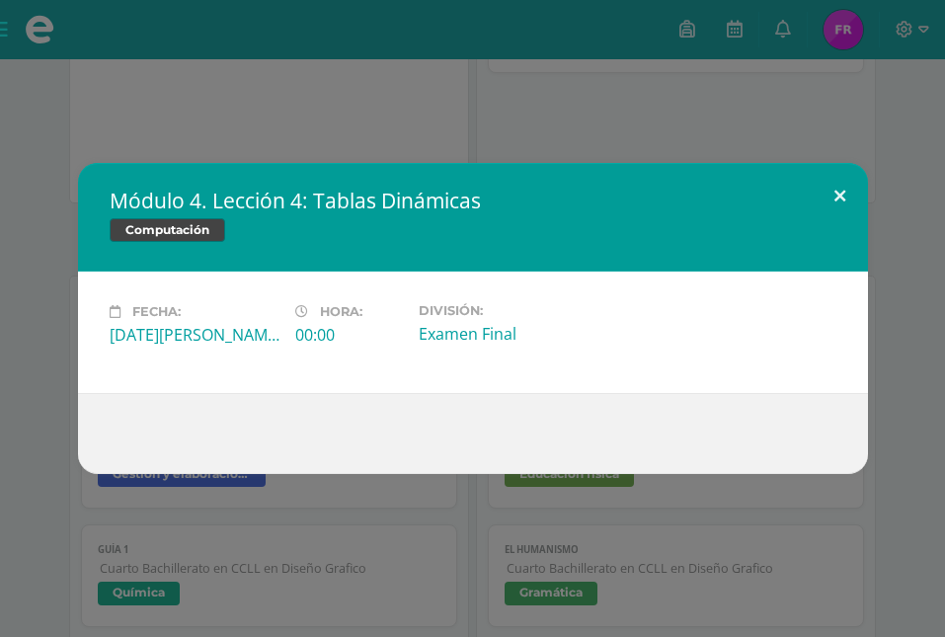
click at [828, 201] on button at bounding box center [840, 196] width 56 height 67
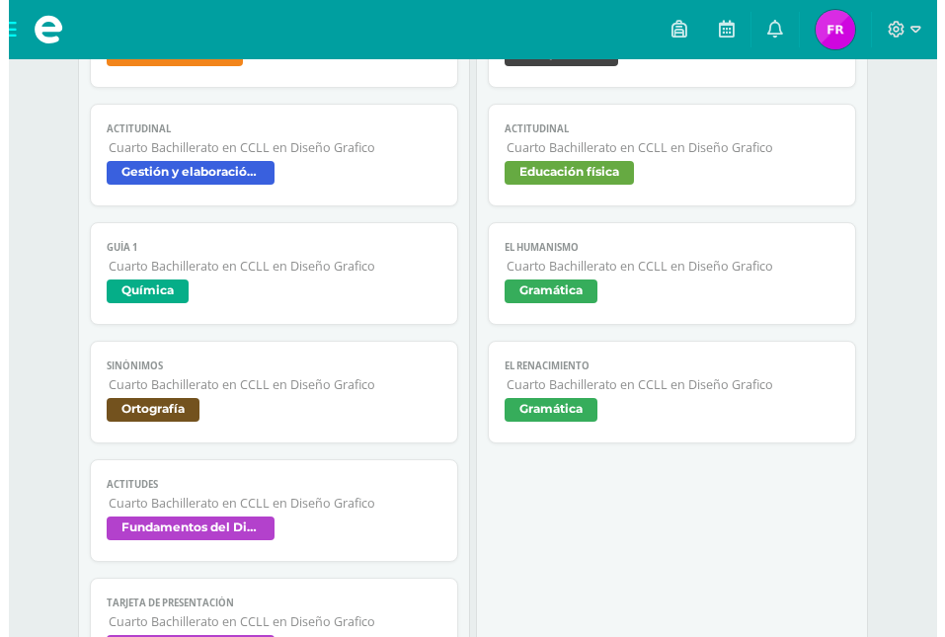
scroll to position [2821, 0]
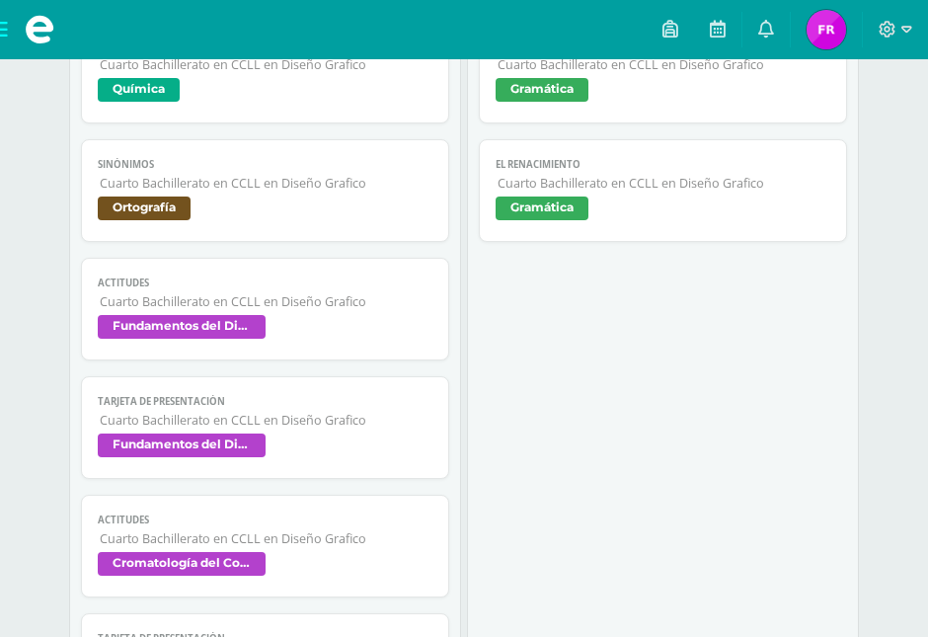
click at [329, 293] on span "Cuarto Bachillerato en CCLL en Diseño Grafico" at bounding box center [266, 301] width 332 height 17
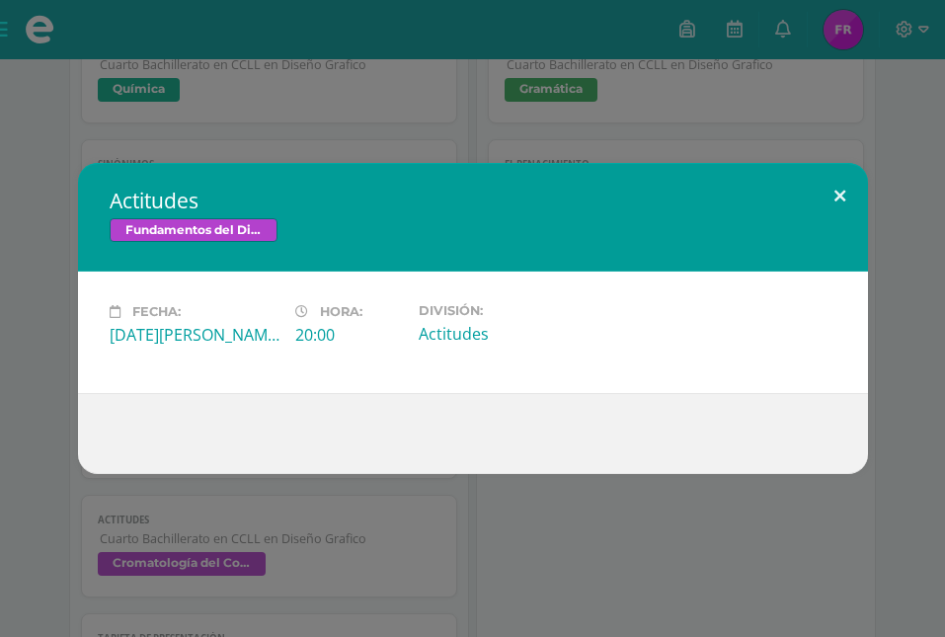
click at [853, 202] on button at bounding box center [840, 196] width 56 height 67
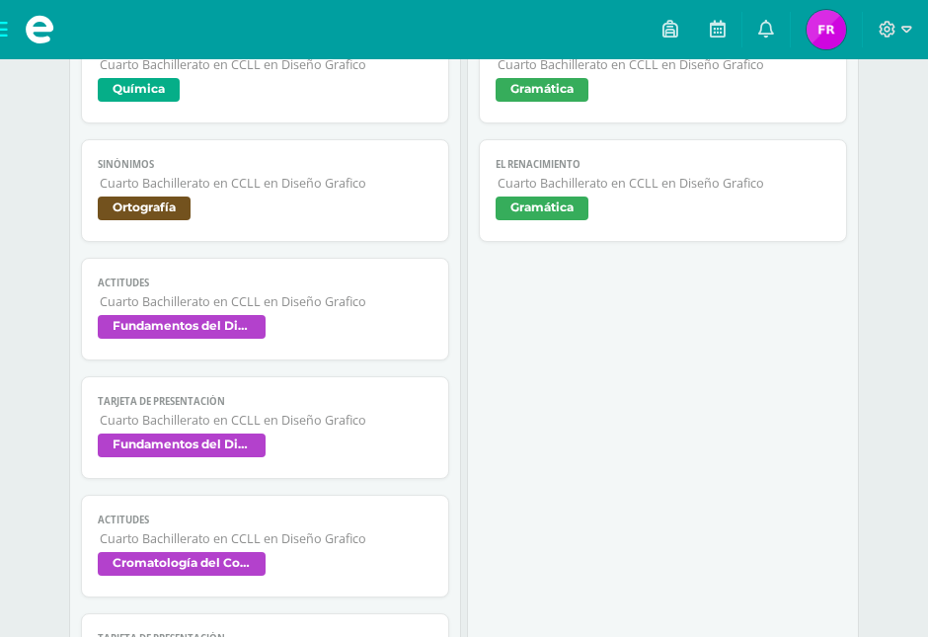
click at [293, 434] on link "Tarjeta de presentación Cuarto Bachillerato en CCLL en Diseño Grafico Fundament…" at bounding box center [264, 427] width 367 height 103
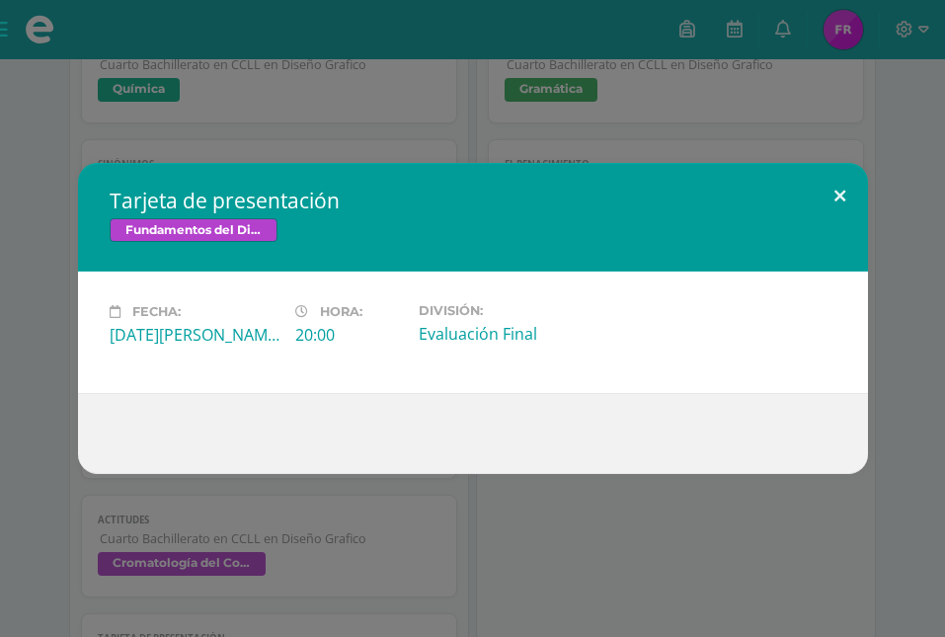
click at [841, 189] on button at bounding box center [840, 196] width 56 height 67
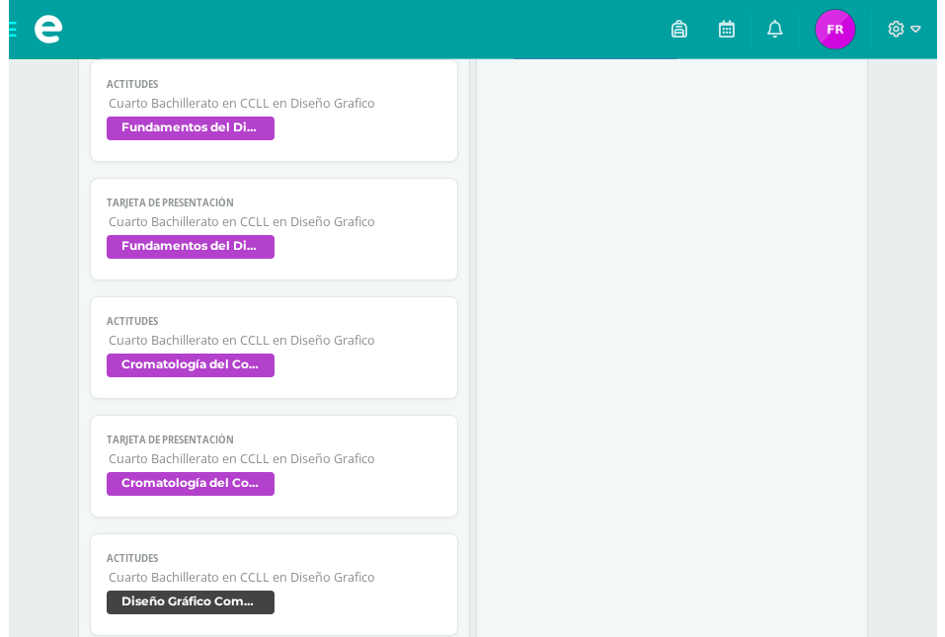
scroll to position [3022, 0]
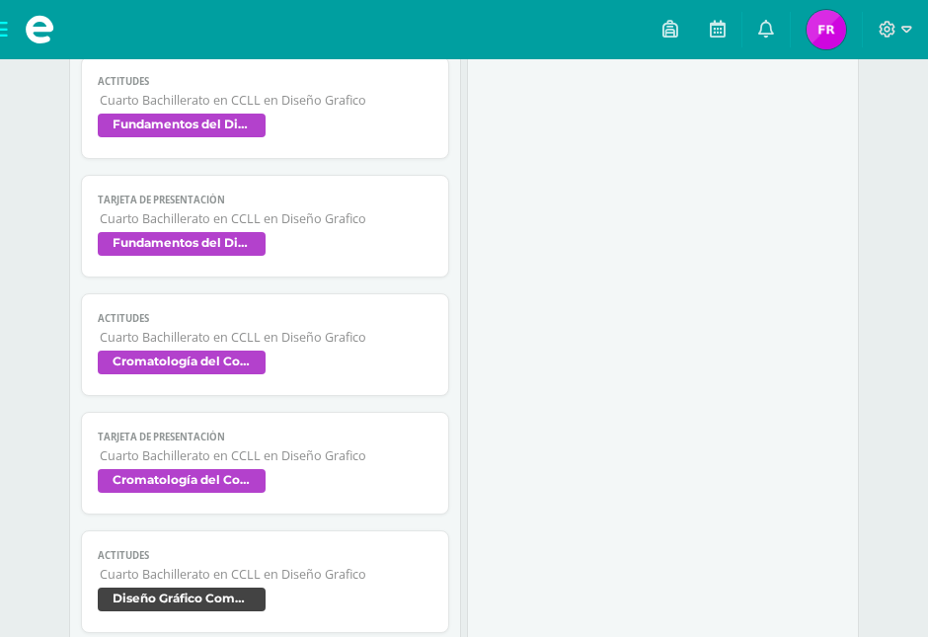
click at [296, 312] on span "Actitudes" at bounding box center [265, 318] width 334 height 13
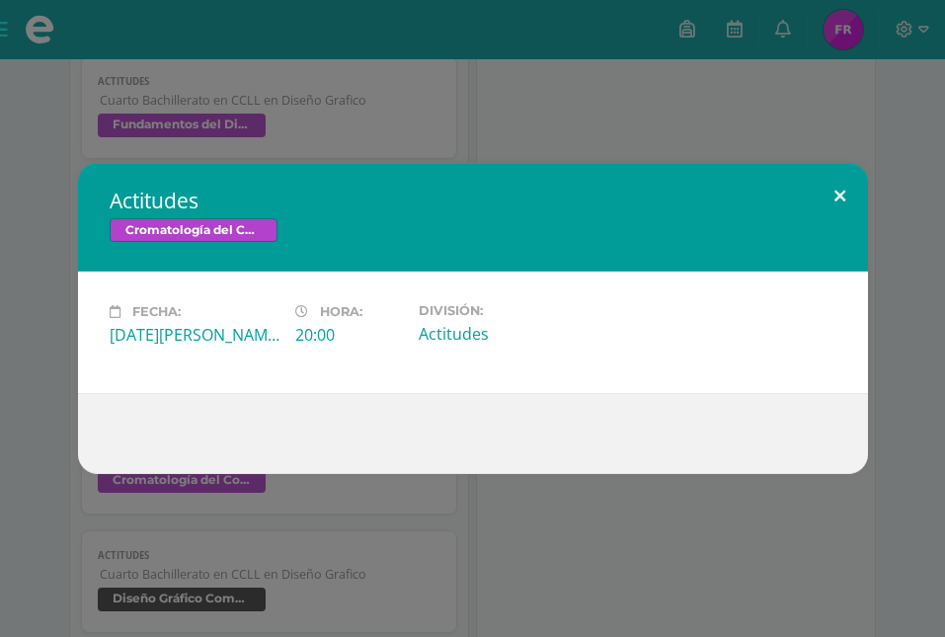
click at [844, 191] on button at bounding box center [840, 196] width 56 height 67
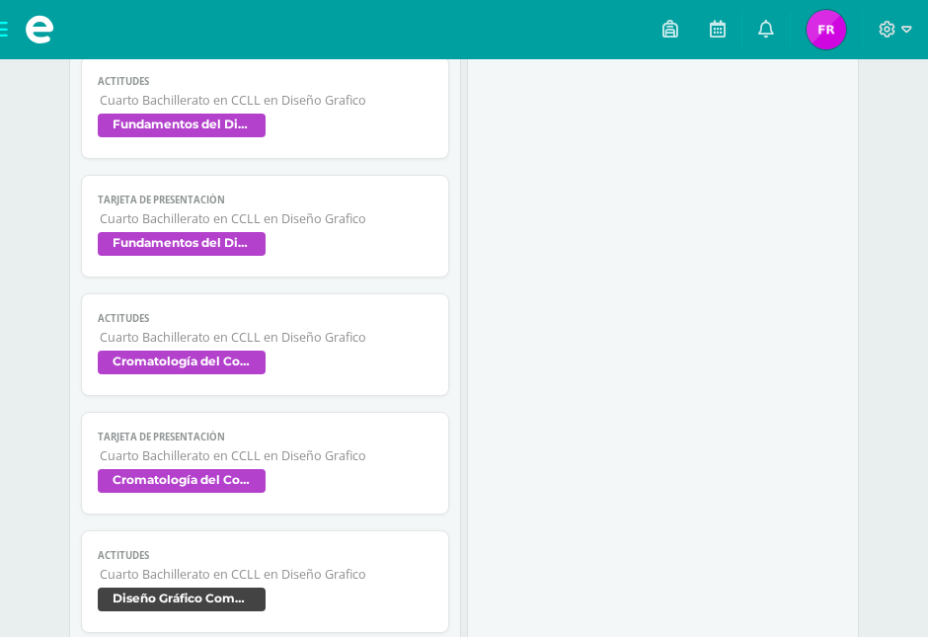
click at [296, 469] on span "Cromatología del Color" at bounding box center [265, 483] width 334 height 29
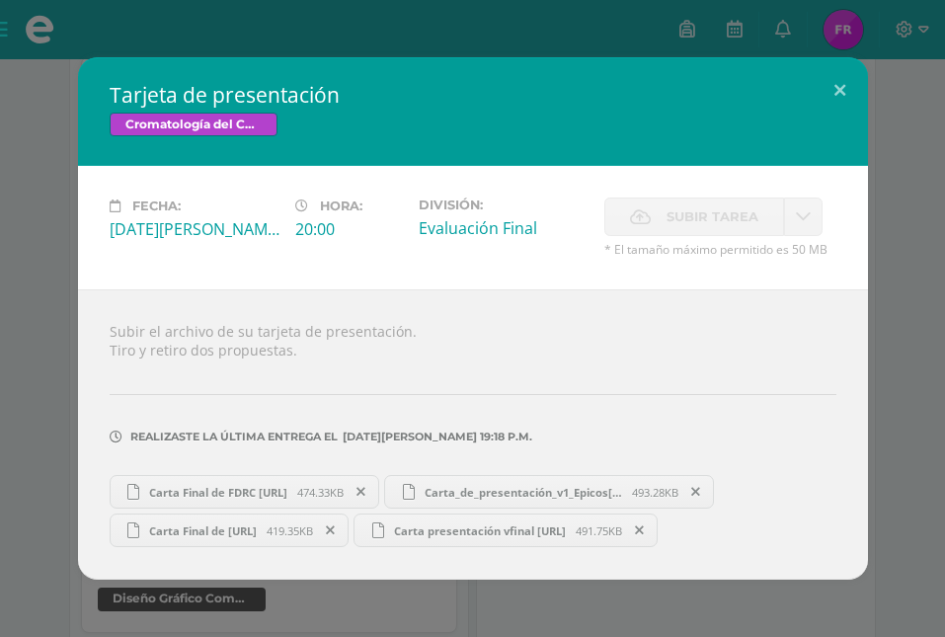
click at [266, 523] on span "Carta Final de FDRC.ai" at bounding box center [202, 530] width 127 height 15
